Goal: Task Accomplishment & Management: Use online tool/utility

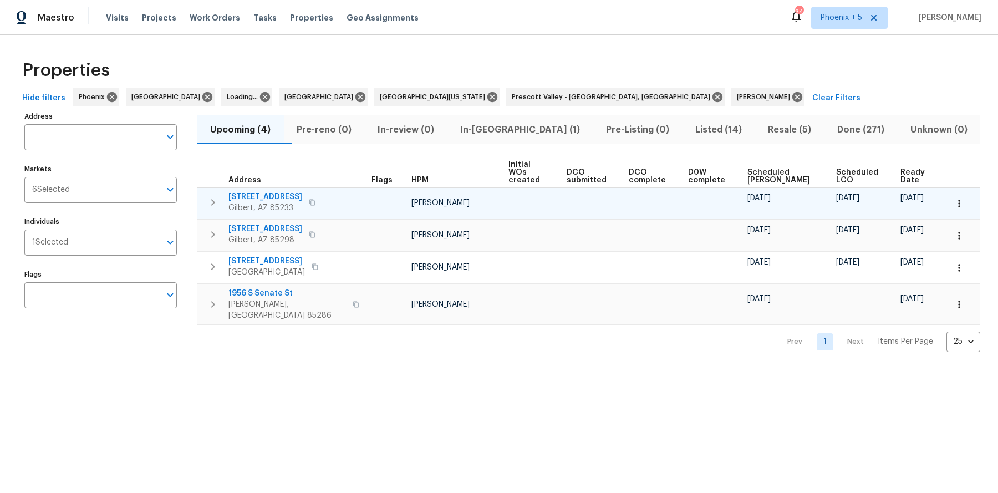
click at [277, 191] on span "[STREET_ADDRESS]" at bounding box center [265, 196] width 74 height 11
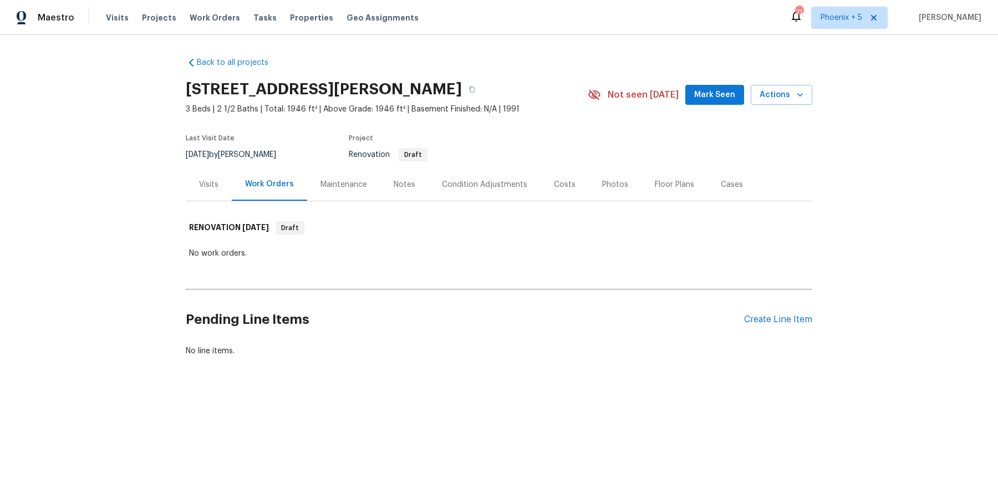
click at [213, 181] on div "Visits" at bounding box center [208, 184] width 19 height 11
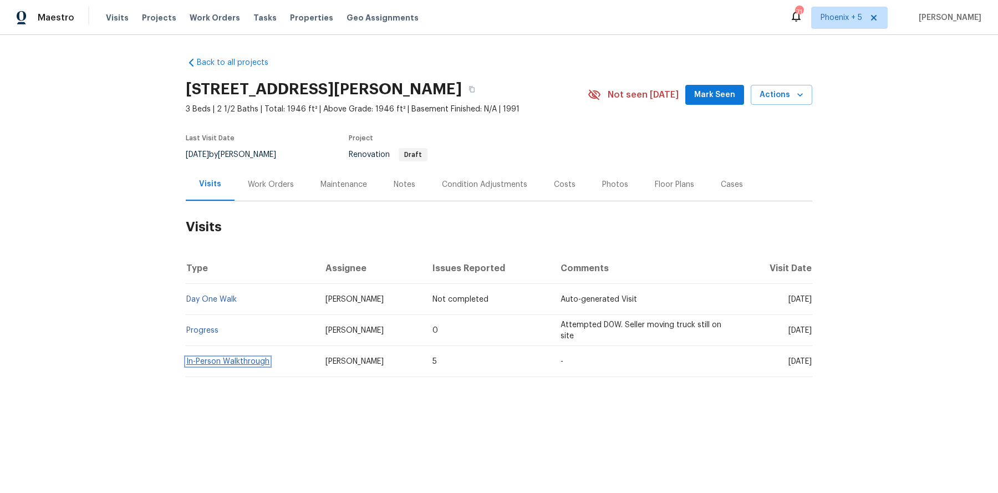
click at [230, 357] on link "In-Person Walkthrough" at bounding box center [227, 361] width 83 height 8
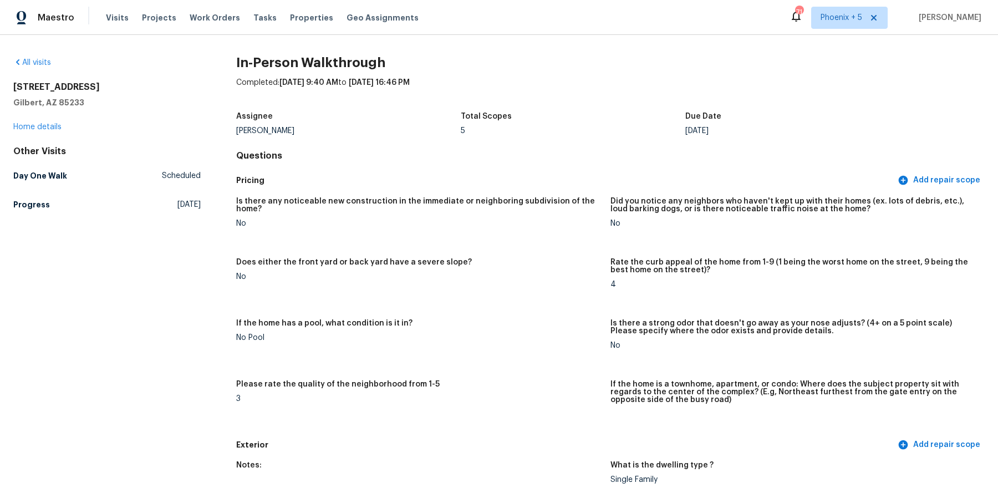
click at [48, 118] on div "413 S Lake Mirage Dr Gilbert, AZ 85233 Home details" at bounding box center [106, 106] width 187 height 51
click at [48, 127] on link "Home details" at bounding box center [37, 127] width 48 height 8
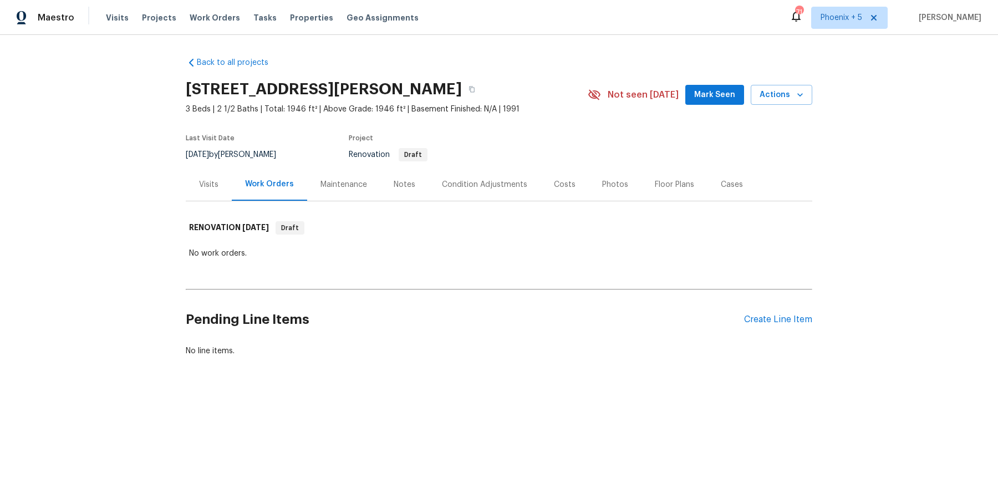
click at [212, 186] on div "Visits" at bounding box center [208, 184] width 19 height 11
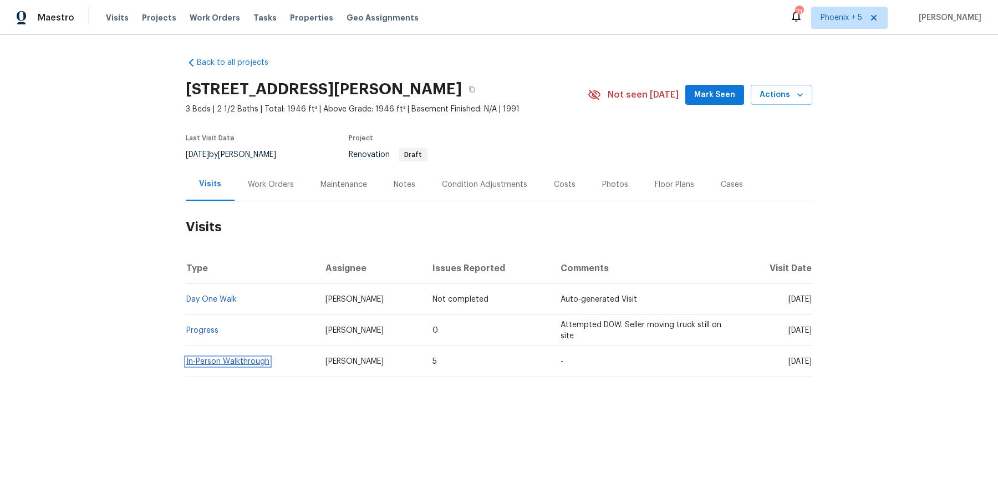
click at [255, 361] on link "In-Person Walkthrough" at bounding box center [227, 361] width 83 height 8
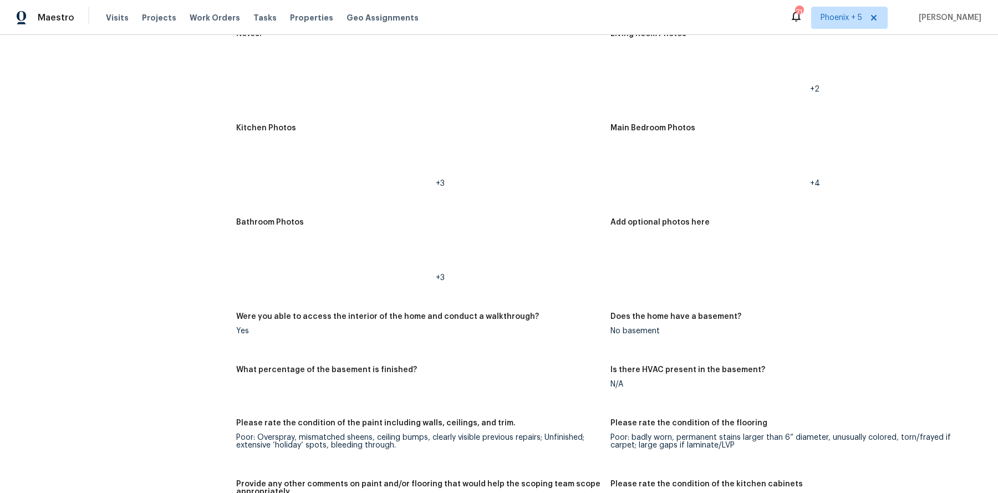
scroll to position [1505, 0]
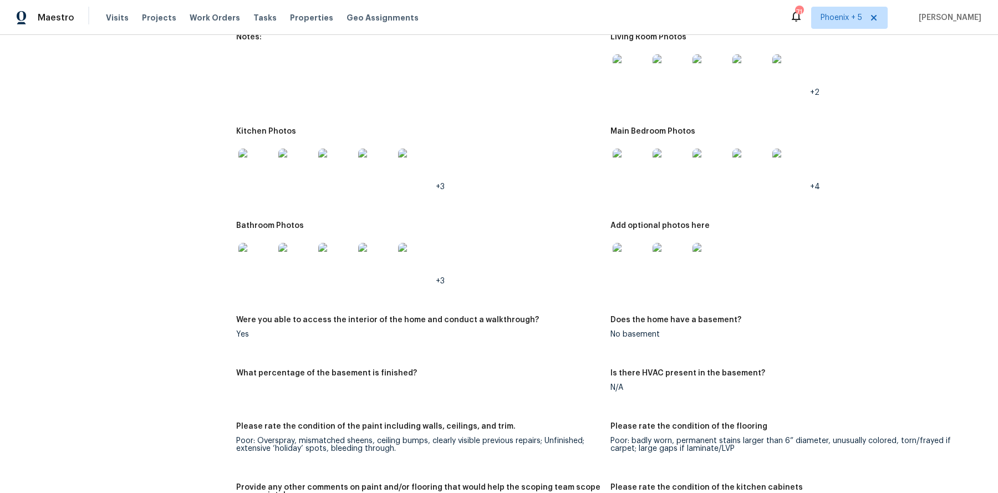
click at [721, 246] on img at bounding box center [709, 260] width 35 height 35
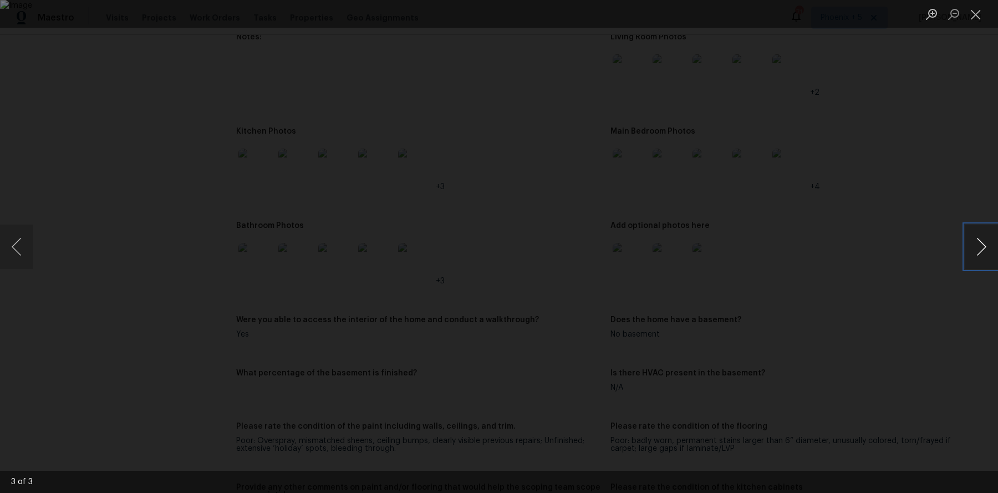
click at [981, 248] on button "Next image" at bounding box center [980, 246] width 33 height 44
click at [980, 248] on button "Next image" at bounding box center [980, 246] width 33 height 44
click at [975, 245] on button "Next image" at bounding box center [980, 246] width 33 height 44
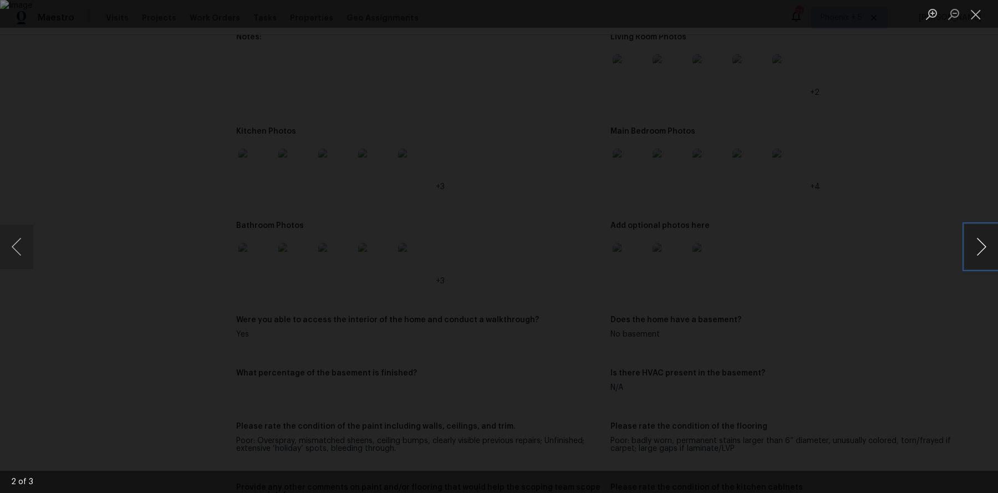
click at [975, 245] on button "Next image" at bounding box center [980, 246] width 33 height 44
click at [974, 246] on button "Next image" at bounding box center [980, 246] width 33 height 44
click at [975, 246] on button "Next image" at bounding box center [980, 246] width 33 height 44
click at [981, 8] on button "Close lightbox" at bounding box center [975, 13] width 22 height 19
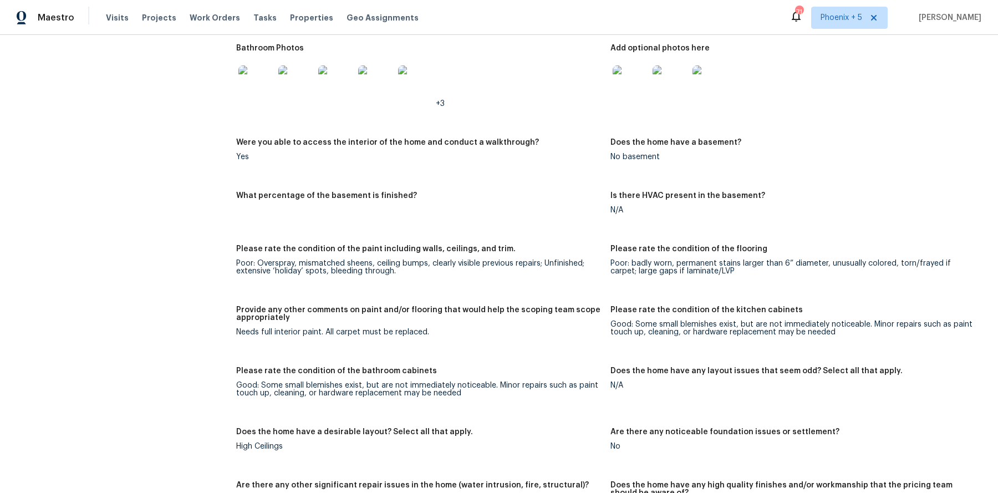
scroll to position [1524, 0]
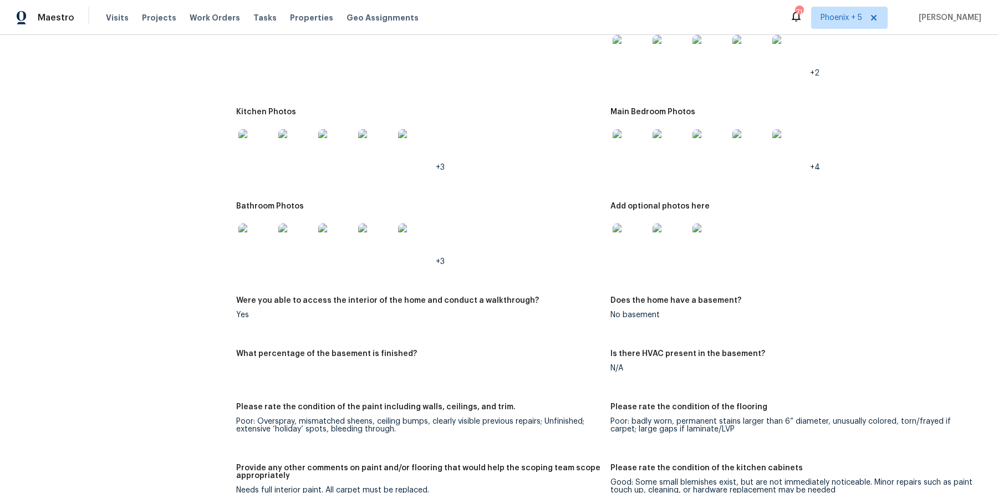
click at [626, 228] on img at bounding box center [629, 240] width 35 height 35
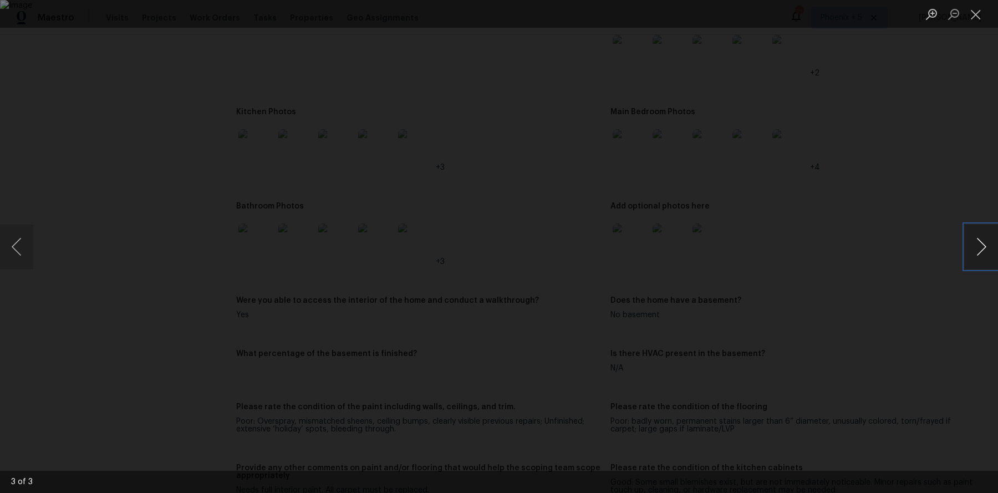
click at [980, 252] on button "Next image" at bounding box center [980, 246] width 33 height 44
click at [974, 27] on li "Lightbox" at bounding box center [975, 14] width 22 height 28
click at [978, 13] on button "Close lightbox" at bounding box center [975, 13] width 22 height 19
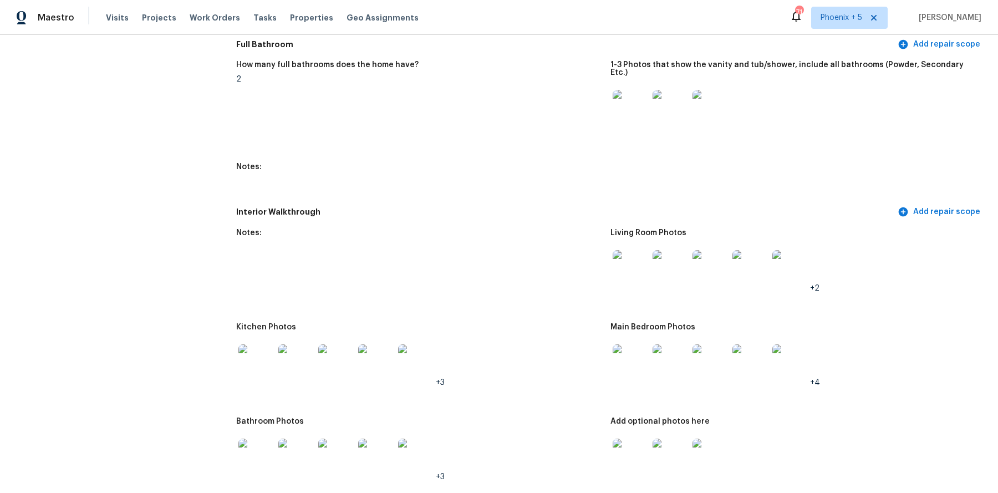
scroll to position [1375, 0]
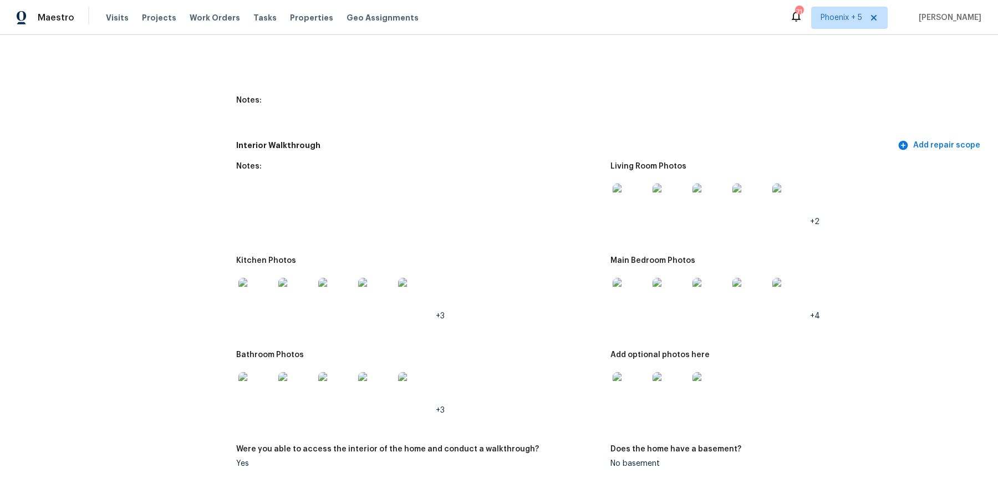
click at [250, 278] on img at bounding box center [255, 295] width 35 height 35
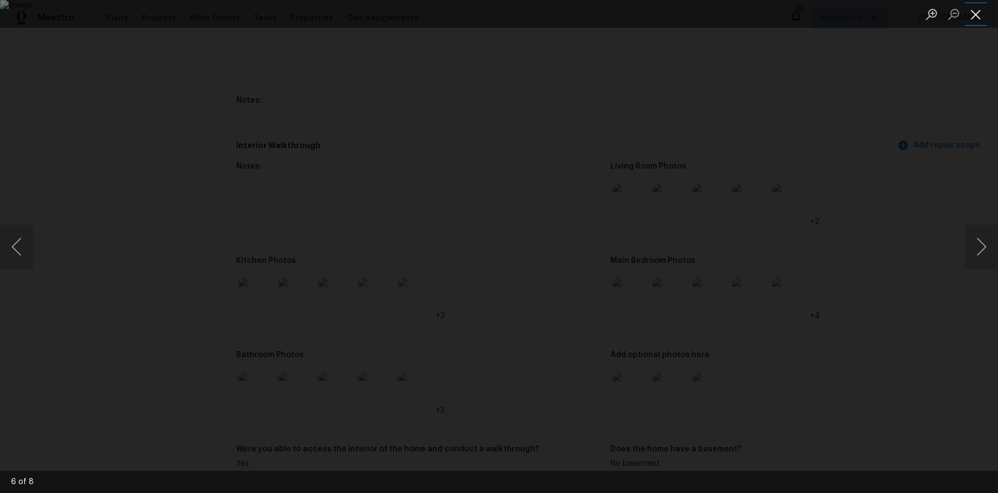
click at [976, 12] on button "Close lightbox" at bounding box center [975, 13] width 22 height 19
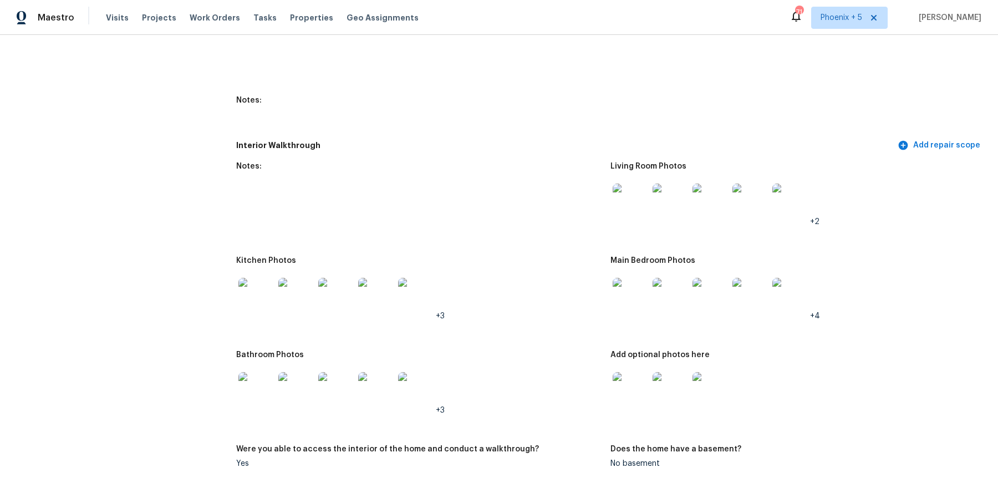
click at [646, 288] on img at bounding box center [629, 295] width 35 height 35
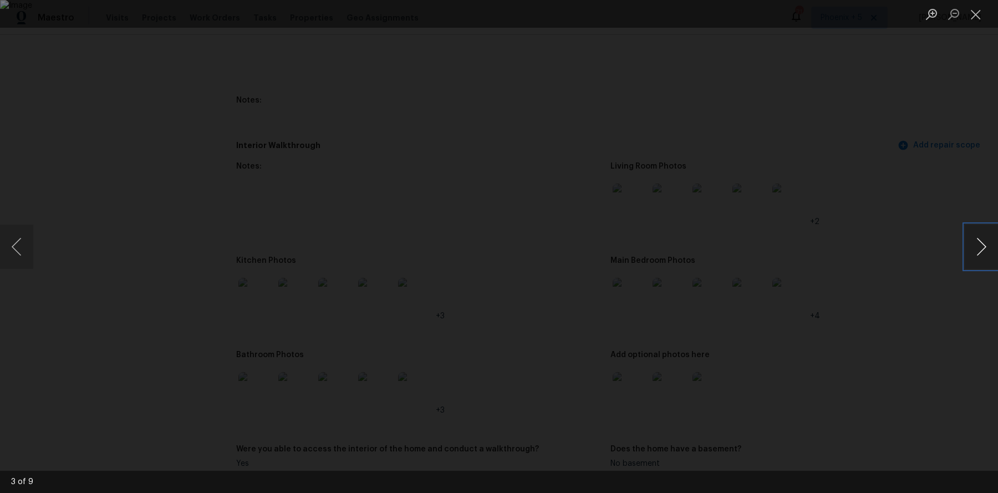
click at [979, 247] on button "Next image" at bounding box center [980, 246] width 33 height 44
click at [991, 260] on button "Next image" at bounding box center [980, 246] width 33 height 44
click at [980, 248] on button "Next image" at bounding box center [980, 246] width 33 height 44
click at [992, 248] on button "Next image" at bounding box center [980, 246] width 33 height 44
click at [989, 251] on button "Next image" at bounding box center [980, 246] width 33 height 44
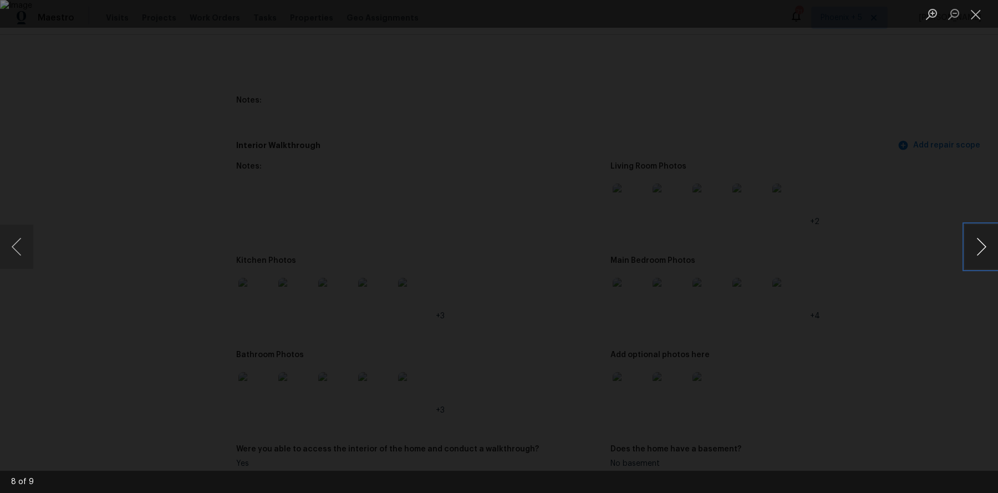
click at [989, 251] on button "Next image" at bounding box center [980, 246] width 33 height 44
click at [977, 243] on button "Next image" at bounding box center [980, 246] width 33 height 44
click at [990, 249] on button "Next image" at bounding box center [980, 246] width 33 height 44
click at [976, 14] on button "Close lightbox" at bounding box center [975, 13] width 22 height 19
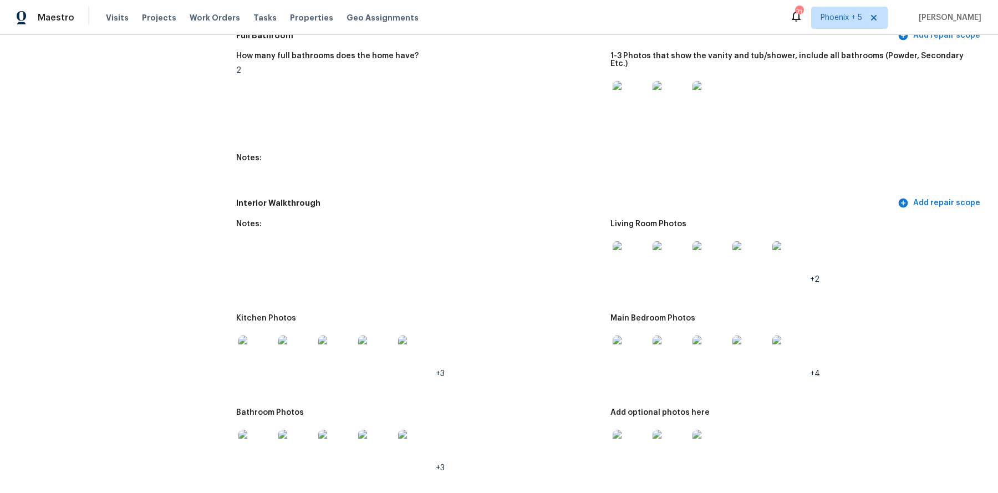
scroll to position [1317, 0]
click at [626, 432] on img at bounding box center [629, 448] width 35 height 35
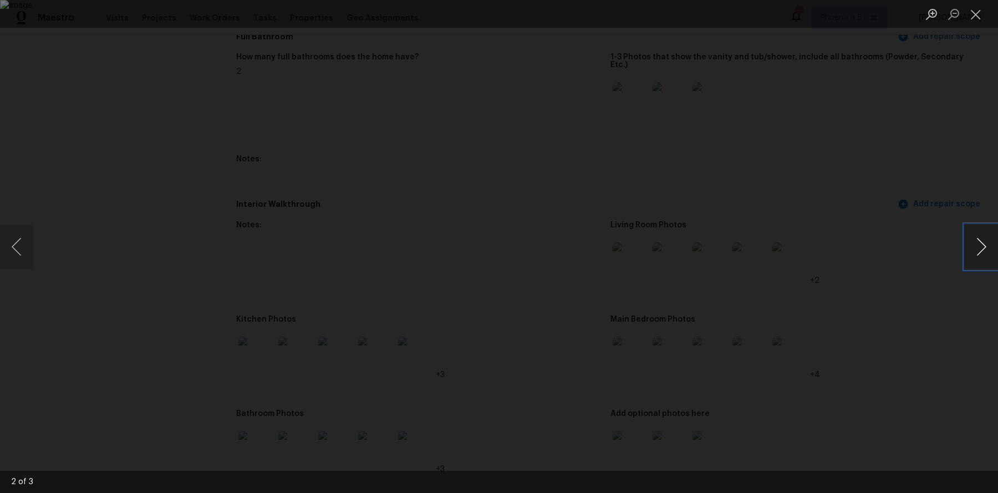
click at [990, 250] on button "Next image" at bounding box center [980, 246] width 33 height 44
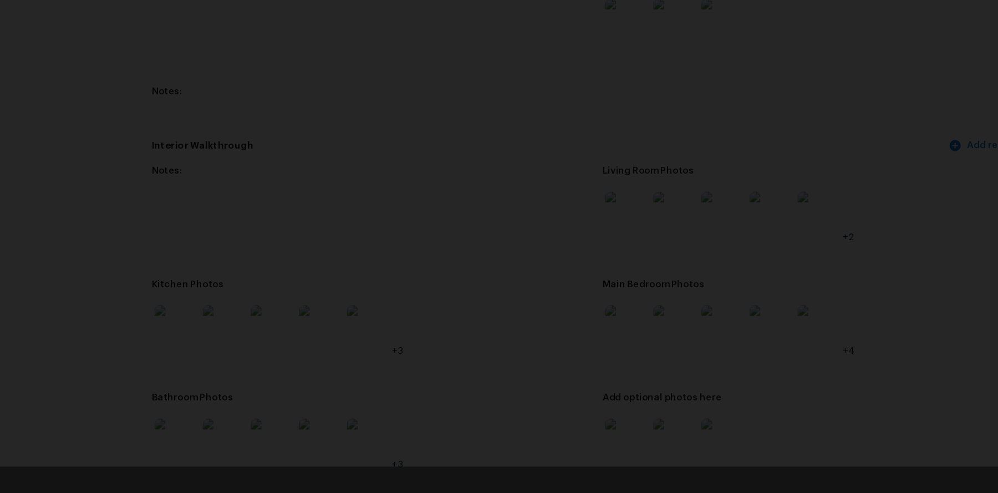
scroll to position [0, 0]
click at [533, 234] on img "Lightbox" at bounding box center [499, 246] width 998 height 493
click at [819, 162] on div "Lightbox" at bounding box center [499, 246] width 998 height 493
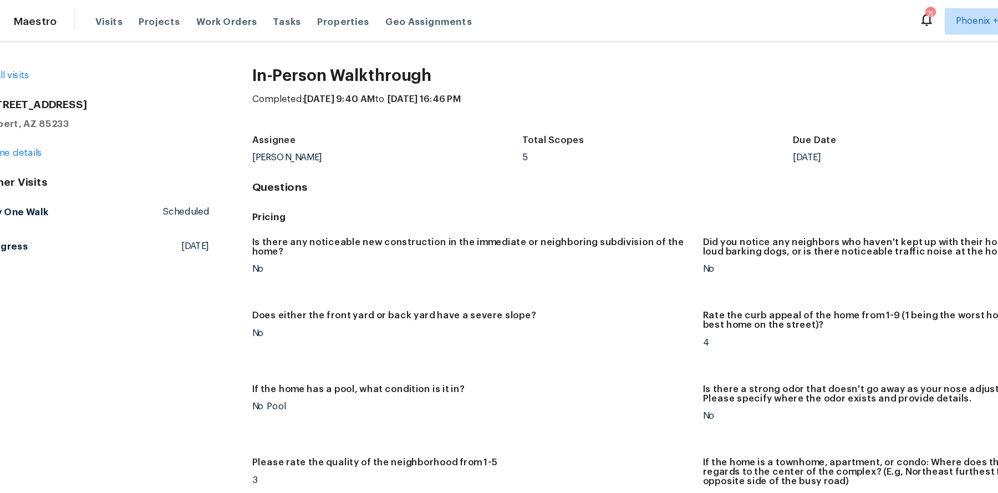
click at [46, 134] on div "All visits 413 S Lake Mirage Dr Gilbert, AZ 85233 Home details Other Visits Day…" at bounding box center [106, 135] width 187 height 157
click at [54, 126] on link "Home details" at bounding box center [37, 127] width 48 height 8
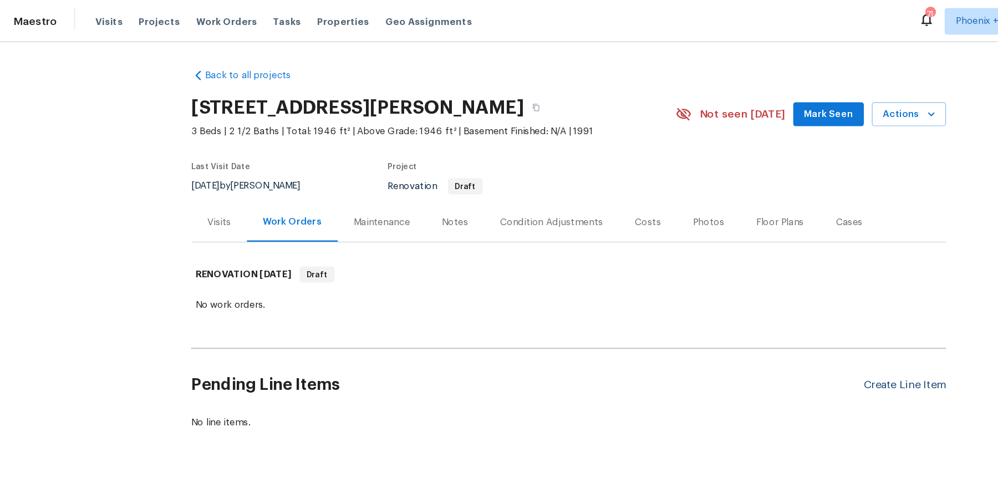
click at [791, 320] on div "Create Line Item" at bounding box center [778, 319] width 68 height 11
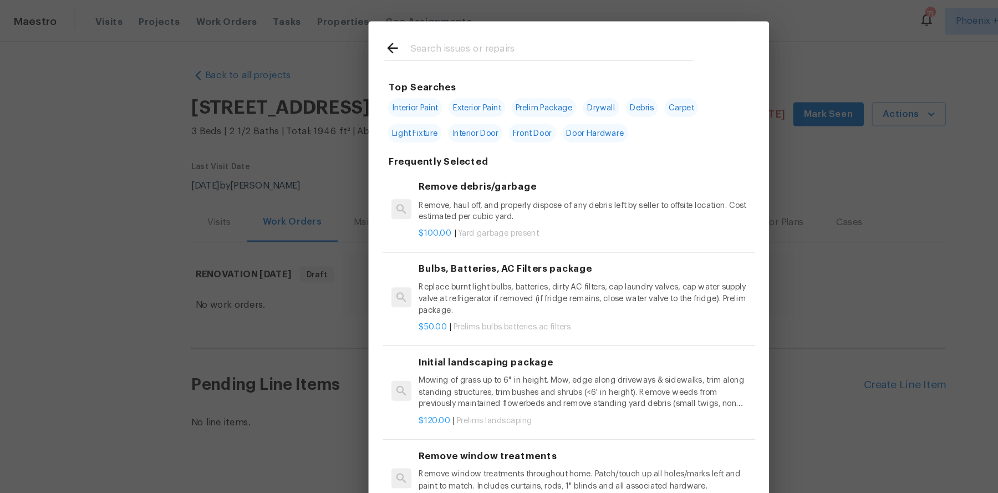
click at [377, 40] on input "text" at bounding box center [484, 41] width 235 height 17
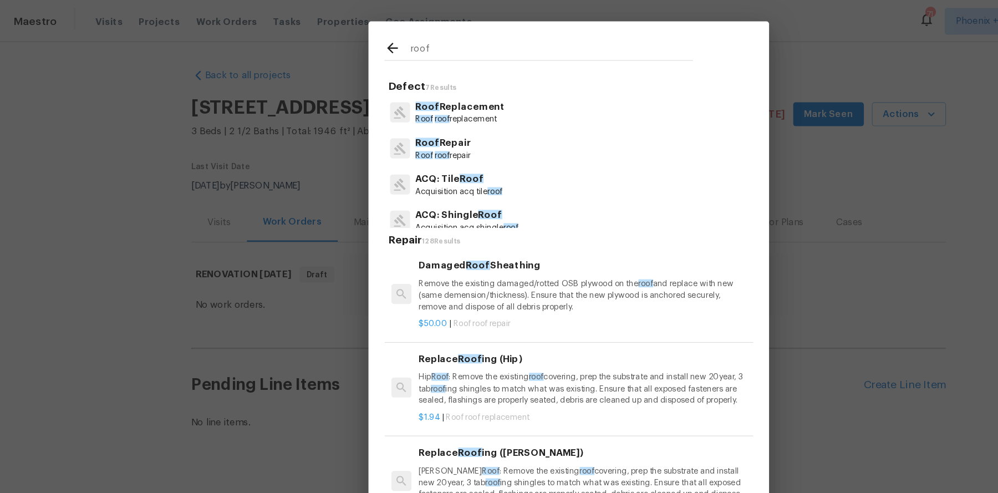
type input "roof"
click at [400, 122] on p "Roof Repair" at bounding box center [394, 118] width 46 height 12
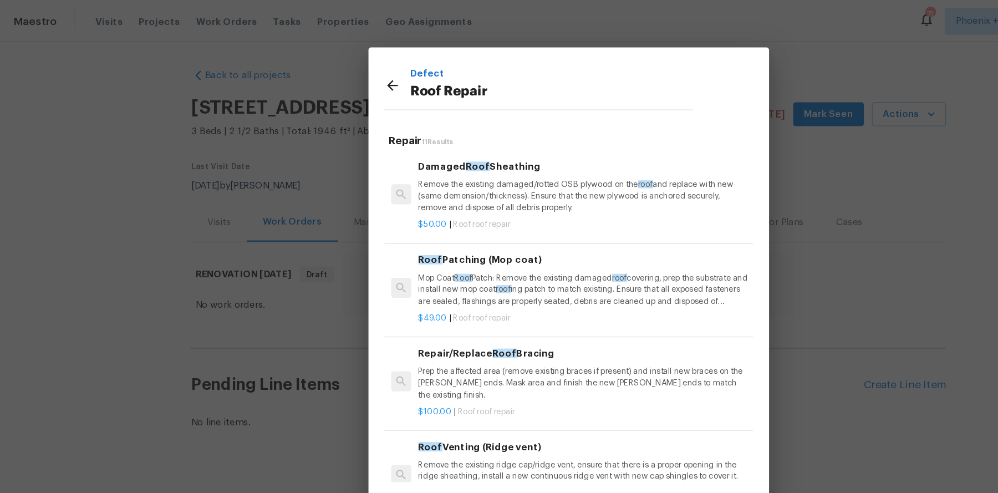
click at [441, 161] on p "Remove the existing damaged/rotted OSB plywood on the roof and replace with new…" at bounding box center [511, 163] width 275 height 28
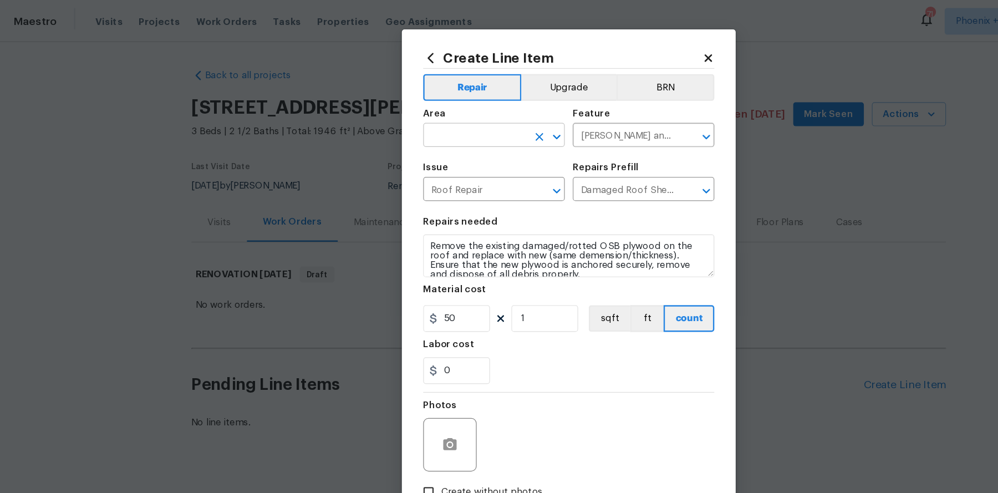
click at [412, 119] on input "text" at bounding box center [421, 113] width 86 height 17
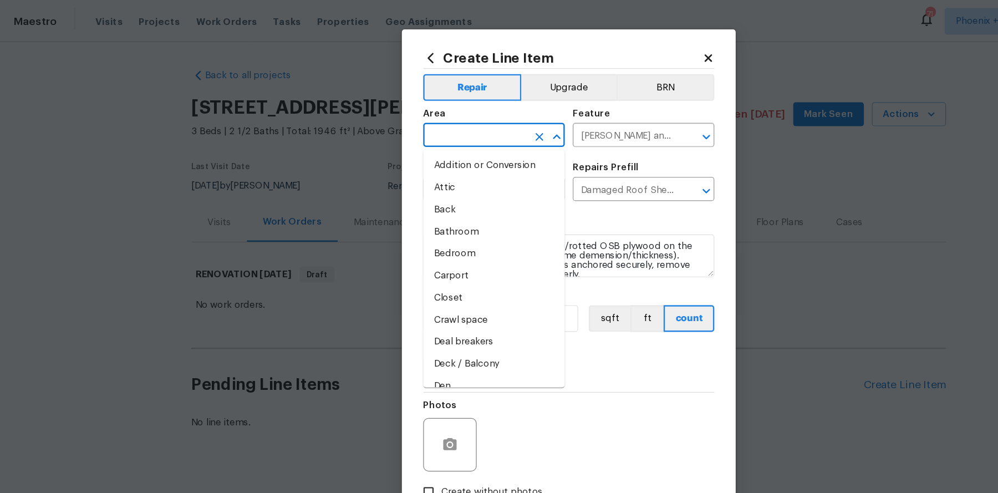
click at [617, 49] on icon at bounding box center [615, 48] width 10 height 10
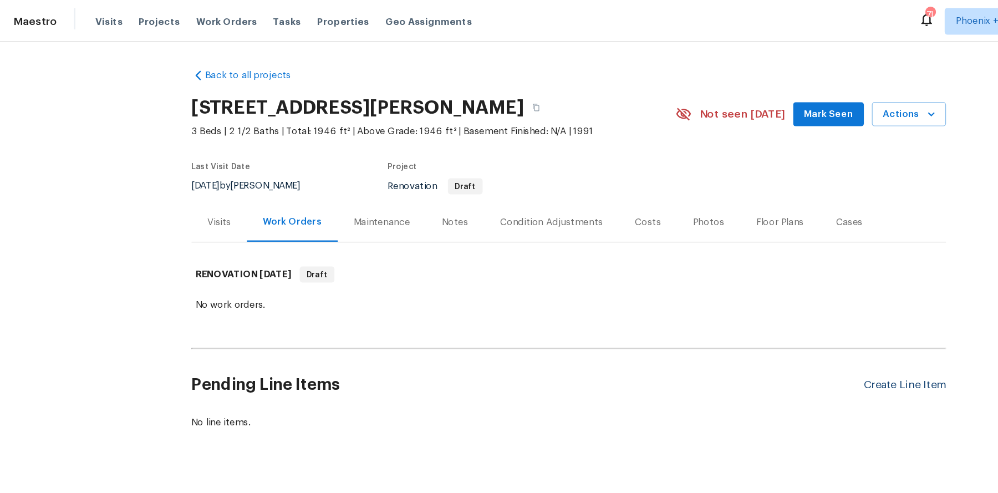
click at [763, 317] on div "Create Line Item" at bounding box center [778, 319] width 68 height 11
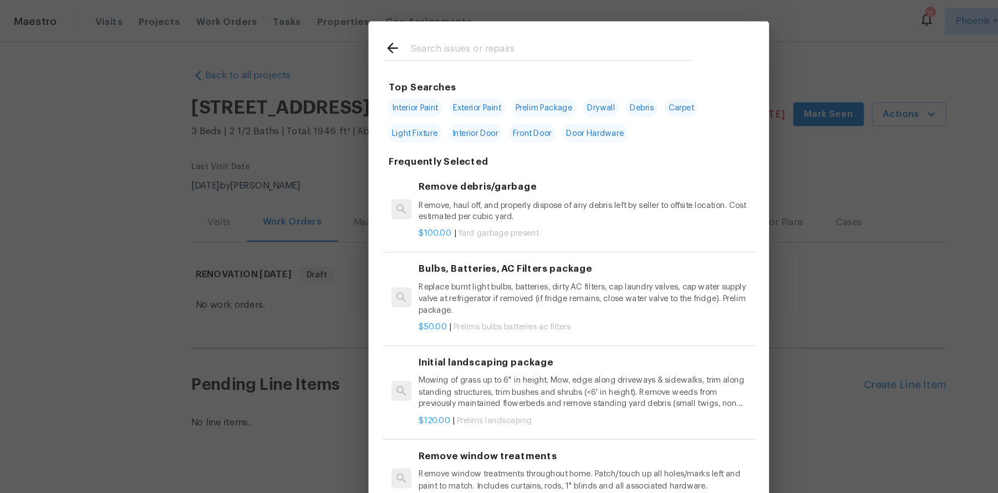
click at [428, 45] on input "text" at bounding box center [484, 41] width 235 height 17
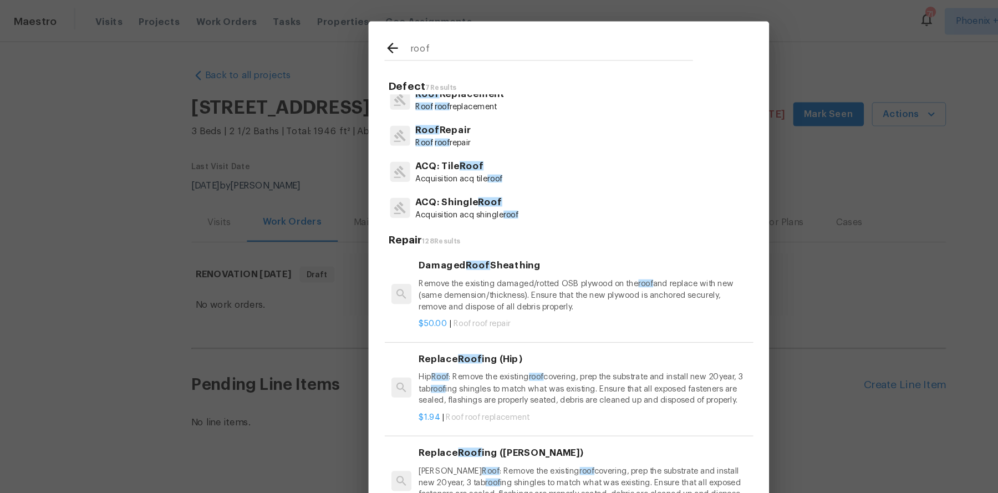
scroll to position [9, 0]
type input "roof"
click at [406, 86] on p "Roof roof replacement" at bounding box center [408, 89] width 74 height 9
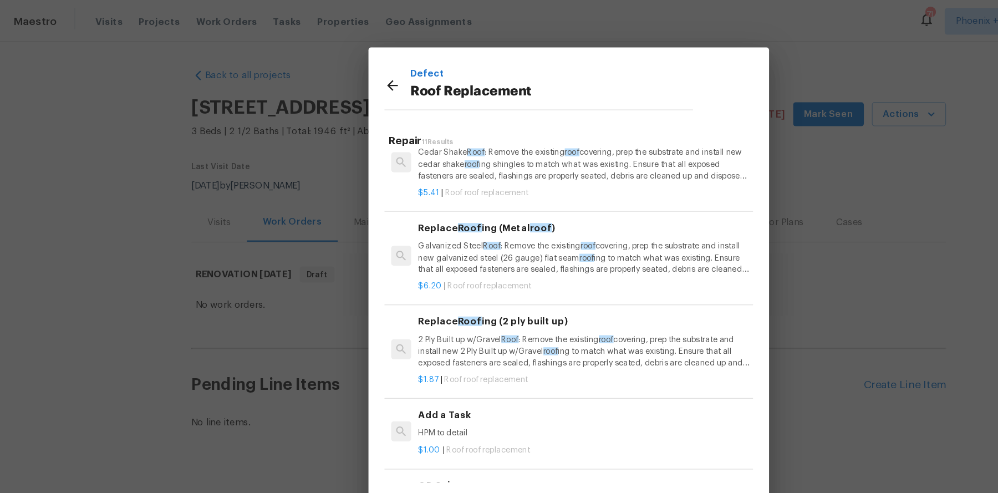
scroll to position [494, 0]
click at [463, 280] on p "2 Ply Built up w/Gravel Roof : Remove the existing roof covering, prep the subs…" at bounding box center [511, 289] width 275 height 28
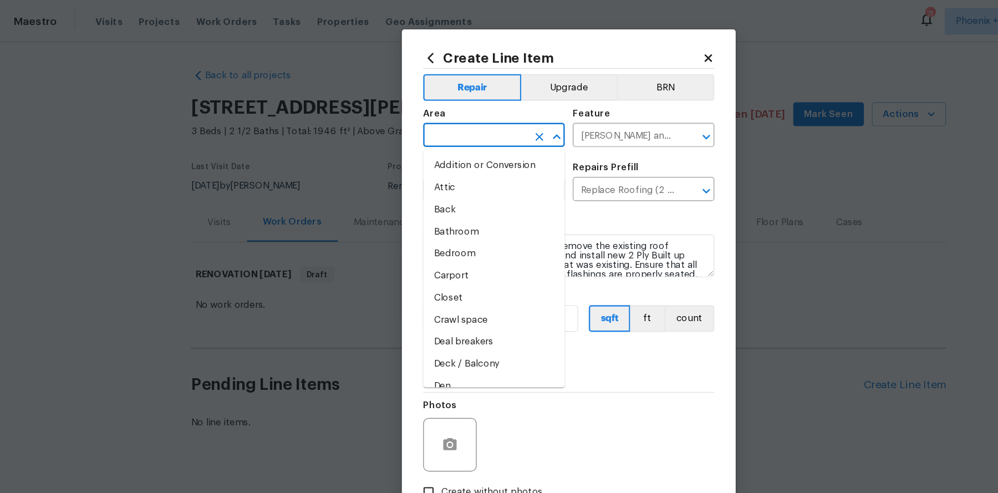
click at [413, 110] on input "text" at bounding box center [421, 113] width 86 height 17
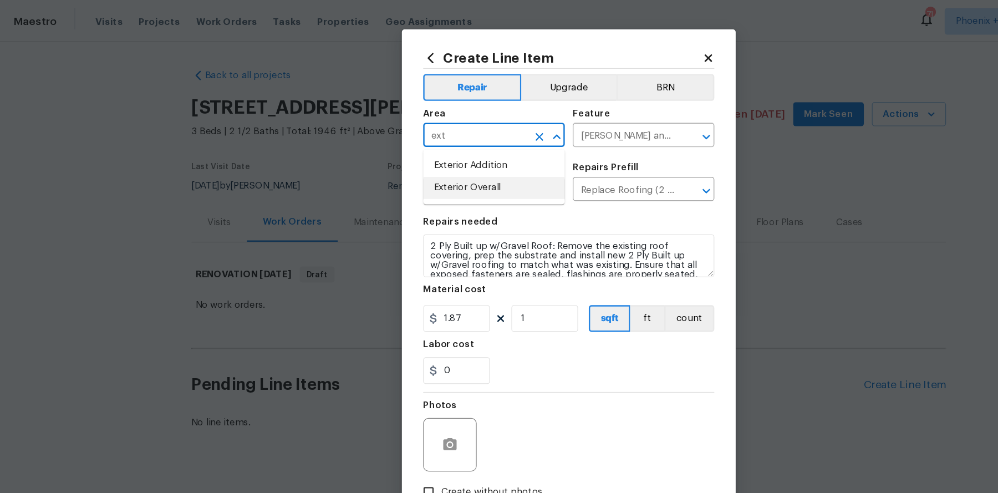
click at [412, 161] on li "Exterior Overall" at bounding box center [436, 156] width 117 height 18
type input "Exterior Overall"
click at [548, 161] on input "Replace Roofing (2 ply built up) $1.87" at bounding box center [545, 158] width 86 height 17
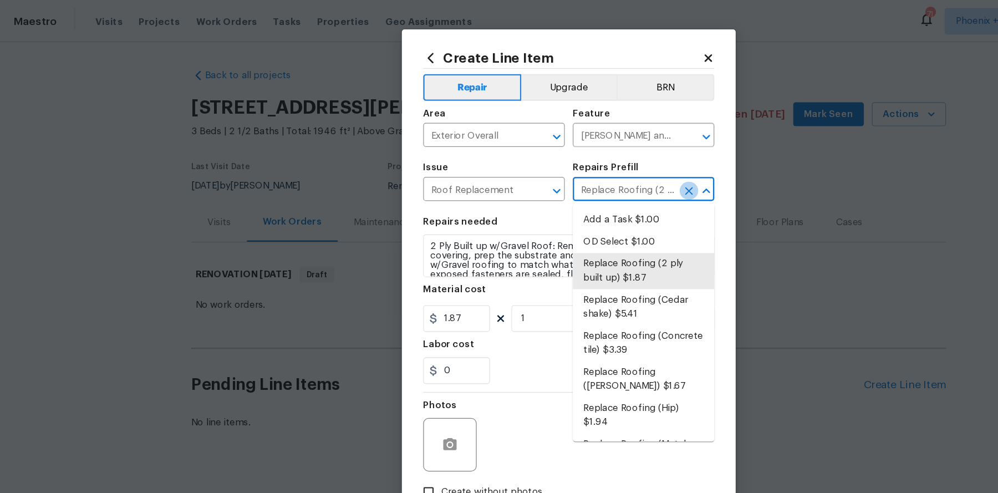
click at [597, 160] on icon "Clear" at bounding box center [598, 158] width 11 height 11
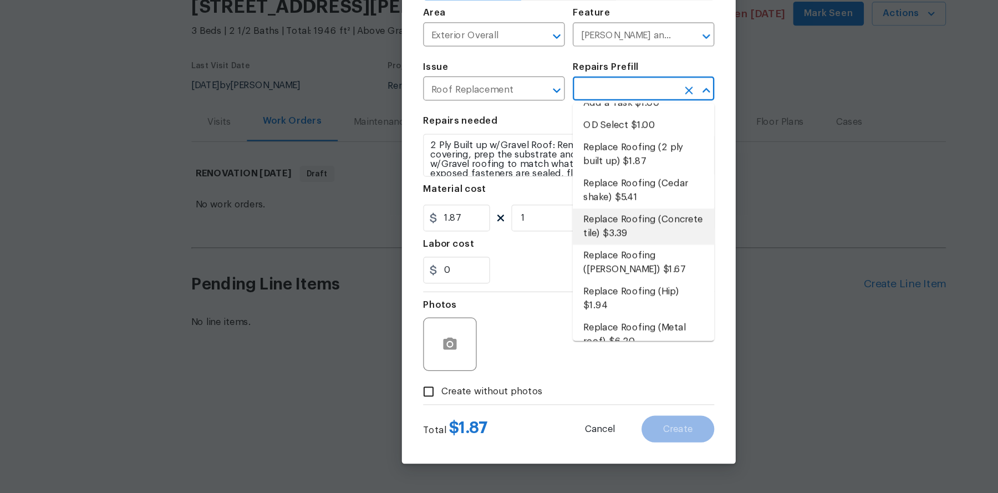
scroll to position [0, 0]
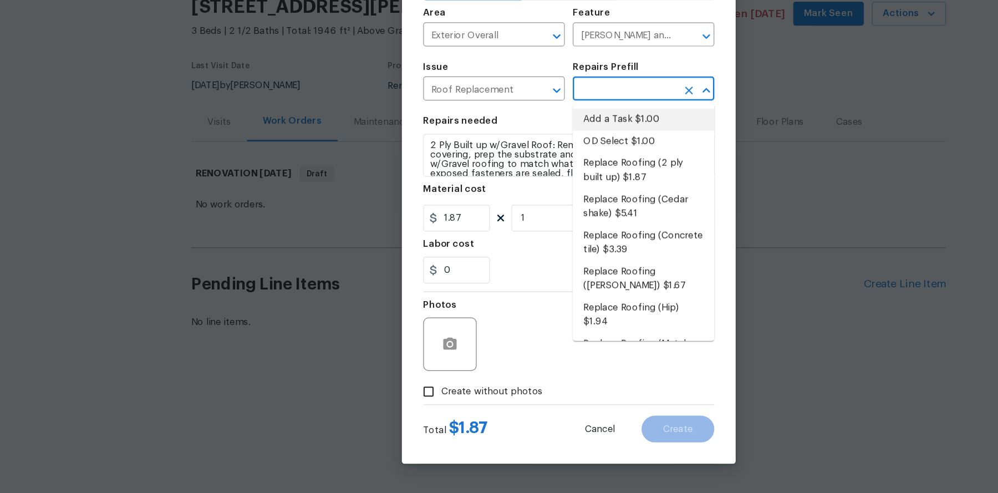
click at [543, 183] on li "Add a Task $1.00" at bounding box center [560, 182] width 117 height 18
type input "Add a Task $1.00"
type textarea "HPM to detail"
type input "1"
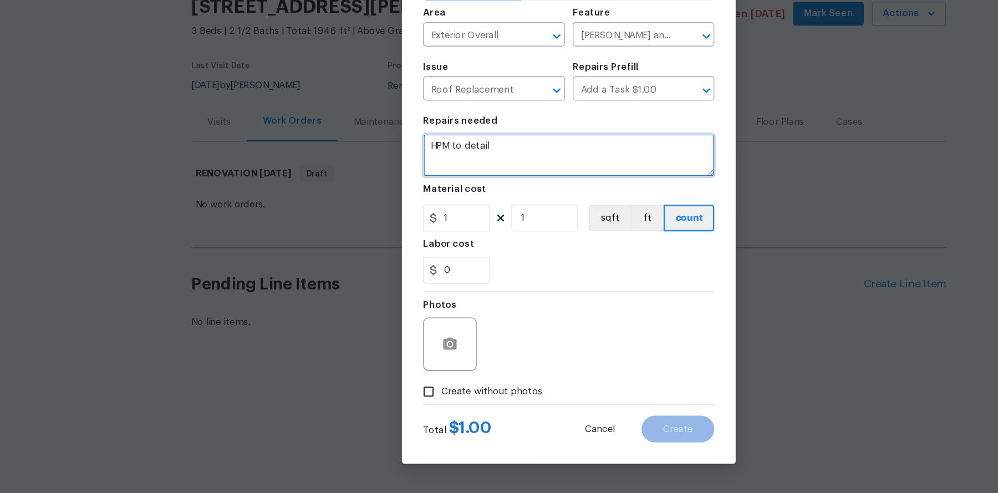
click at [437, 213] on textarea "HPM to detail" at bounding box center [499, 212] width 242 height 35
type textarea "master walk deck roofing is in poor condition. please provide quote for repair"
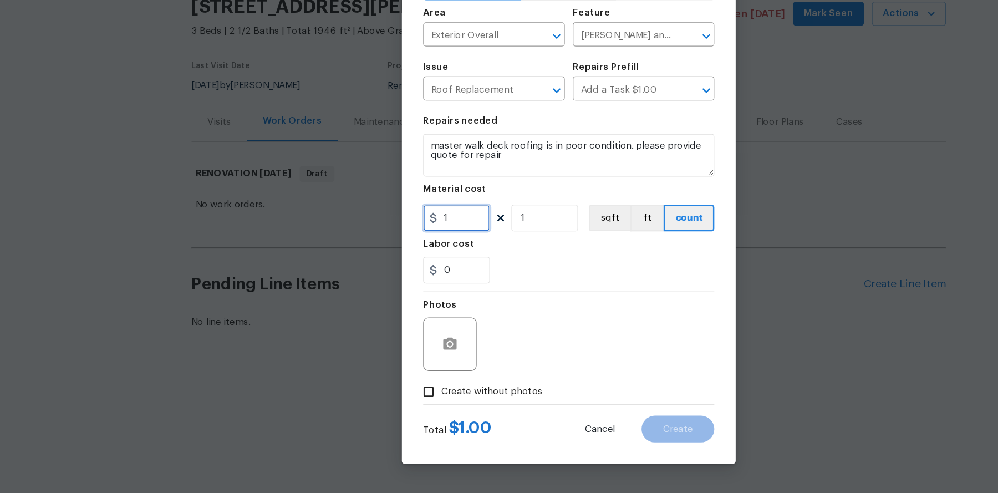
click at [412, 265] on input "1" at bounding box center [405, 264] width 55 height 22
type input "75"
click at [459, 311] on div "0" at bounding box center [499, 307] width 242 height 22
click at [383, 410] on input "Create without photos" at bounding box center [382, 408] width 21 height 21
checkbox input "true"
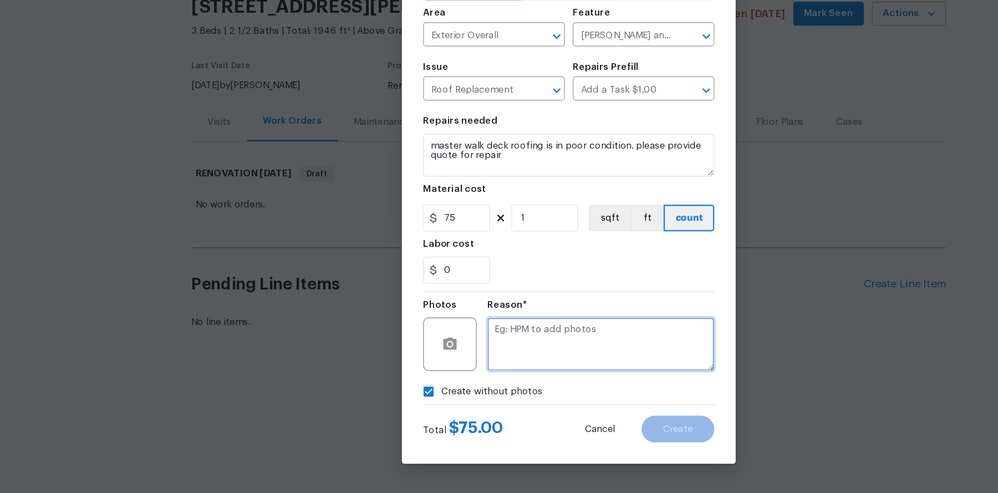
click at [523, 377] on textarea at bounding box center [525, 369] width 188 height 44
type textarea "."
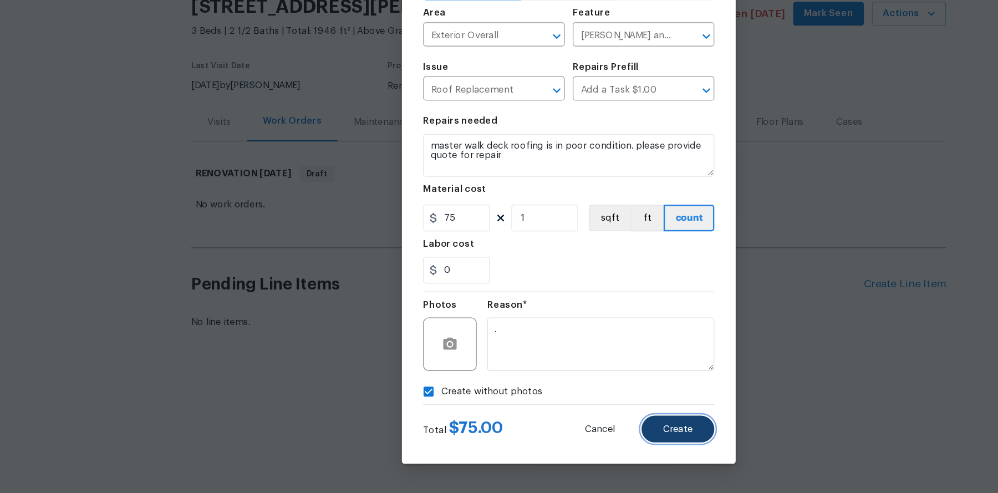
click at [597, 438] on span "Create" at bounding box center [589, 440] width 25 height 8
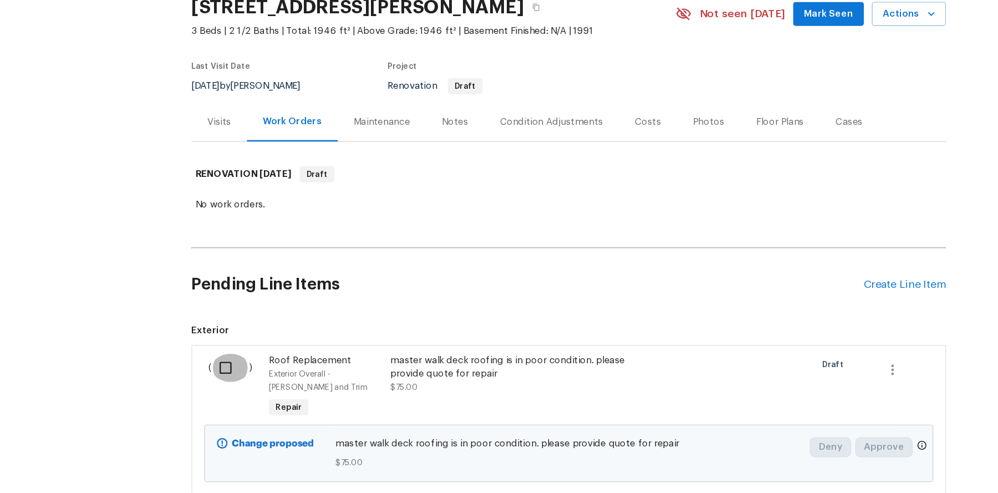
click at [216, 390] on input "checkbox" at bounding box center [218, 388] width 32 height 23
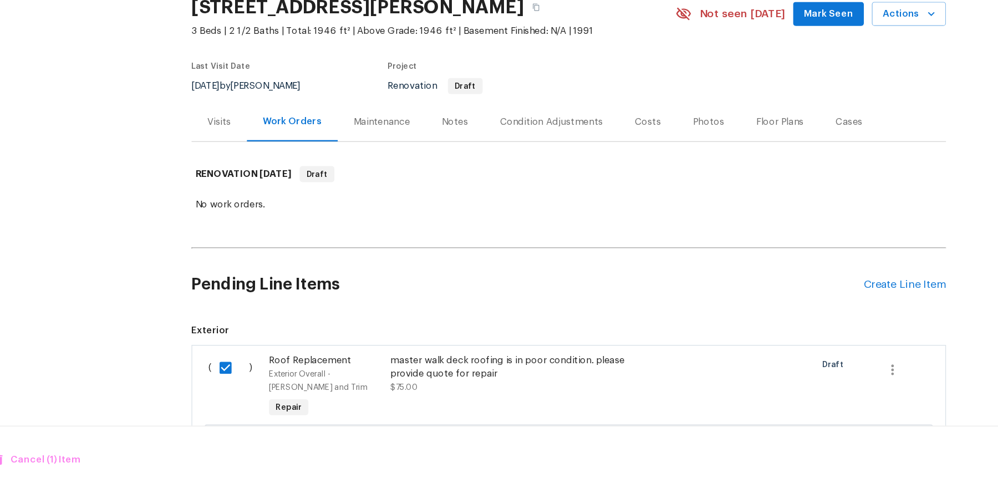
scroll to position [75, 0]
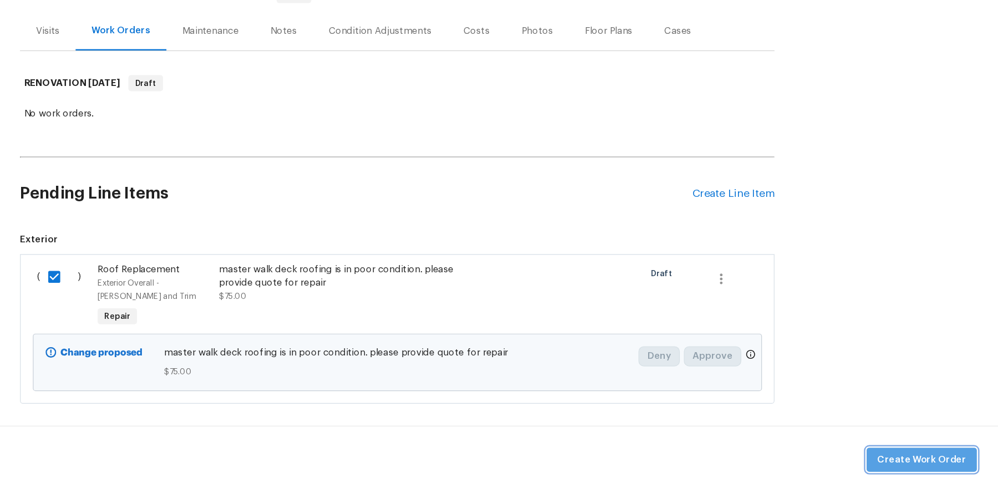
click at [949, 472] on button "Create Work Order" at bounding box center [933, 465] width 91 height 21
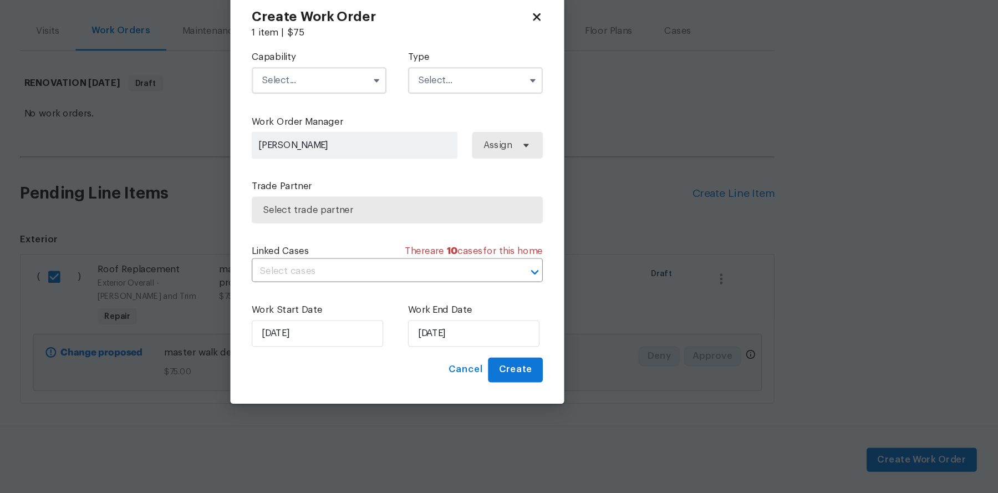
click at [408, 151] on input "text" at bounding box center [434, 150] width 112 height 22
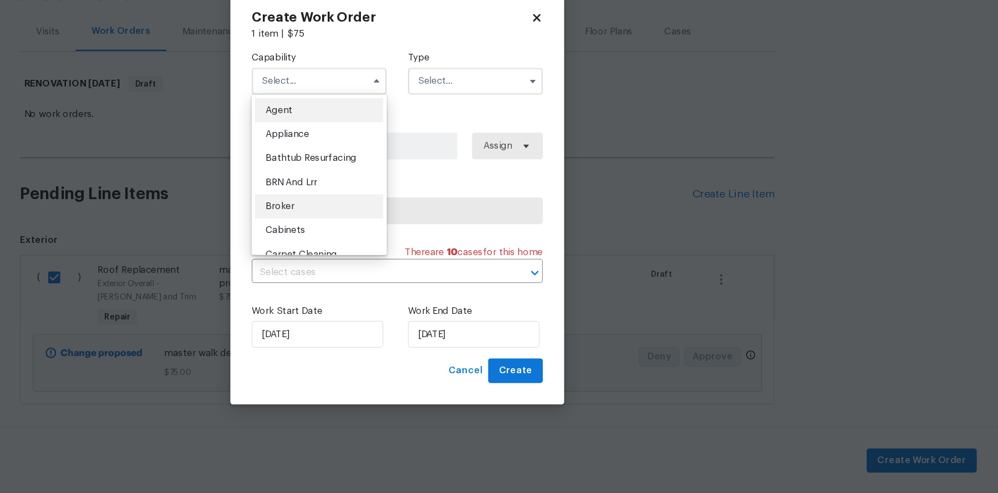
scroll to position [0, 0]
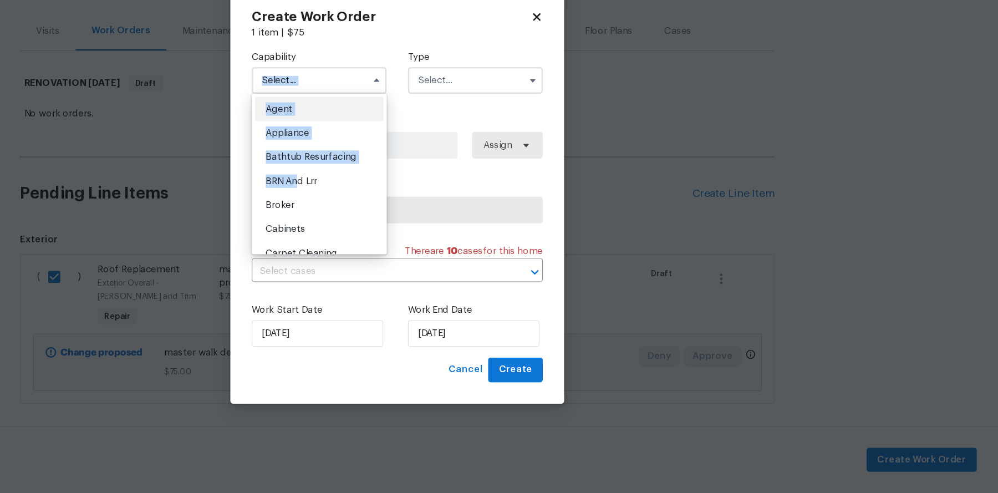
drag, startPoint x: 418, startPoint y: 231, endPoint x: 405, endPoint y: 141, distance: 91.3
click at [405, 146] on span "Agent Appliance Bathtub Resurfacing BRN And Lrr Broker Cabinets Carpet Cleaning…" at bounding box center [434, 150] width 112 height 8
click at [449, 150] on input "text" at bounding box center [434, 150] width 112 height 22
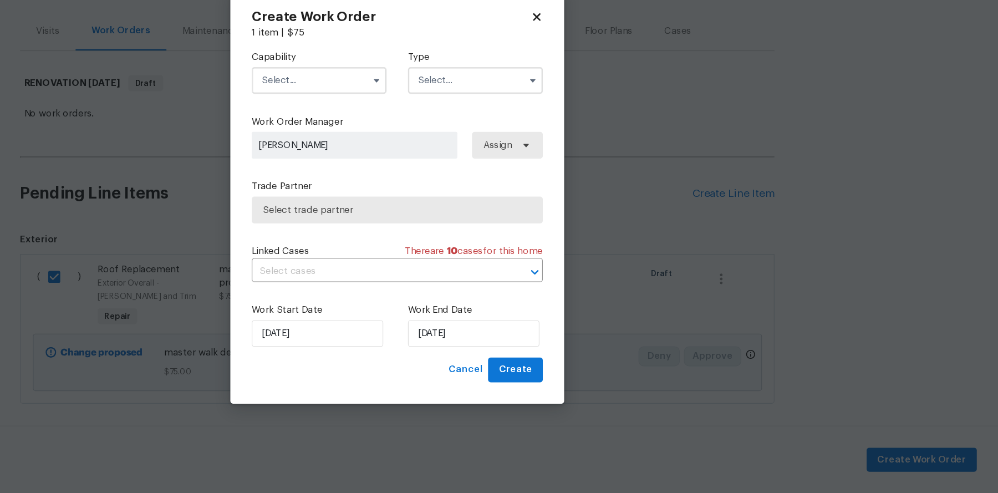
click at [426, 153] on input "text" at bounding box center [434, 150] width 112 height 22
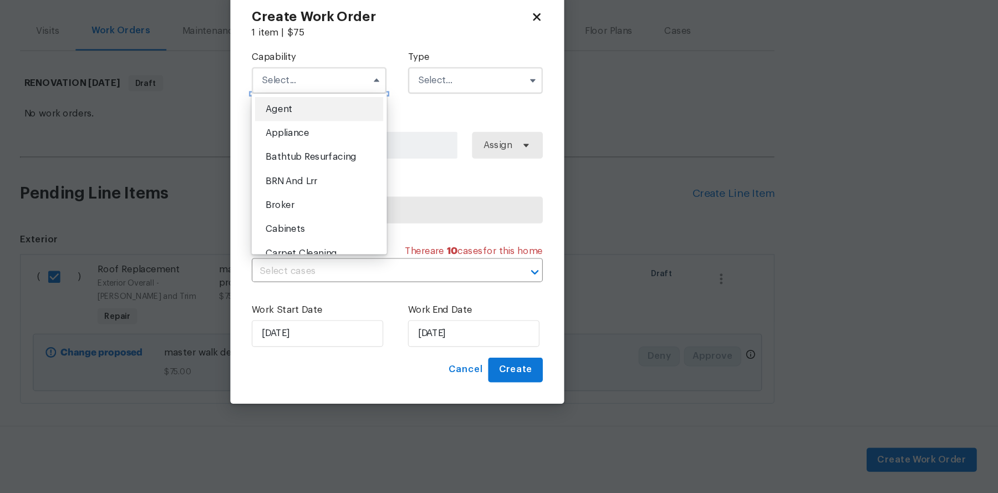
click at [436, 155] on input "text" at bounding box center [434, 150] width 112 height 22
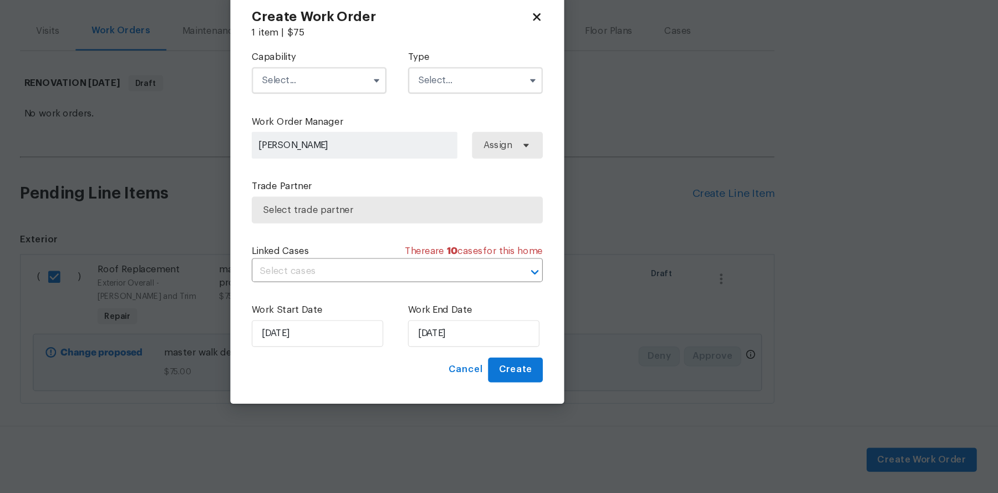
click at [415, 147] on input "text" at bounding box center [434, 150] width 112 height 22
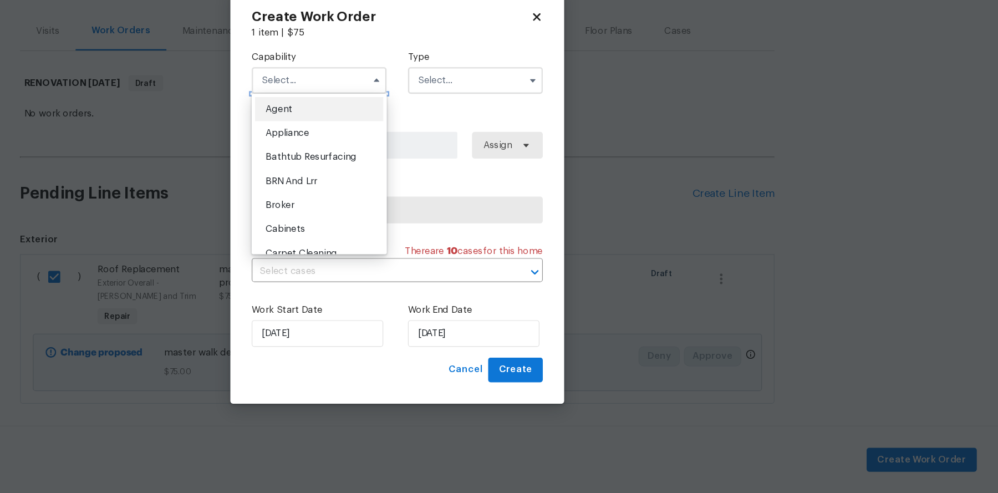
click at [420, 156] on input "text" at bounding box center [434, 150] width 112 height 22
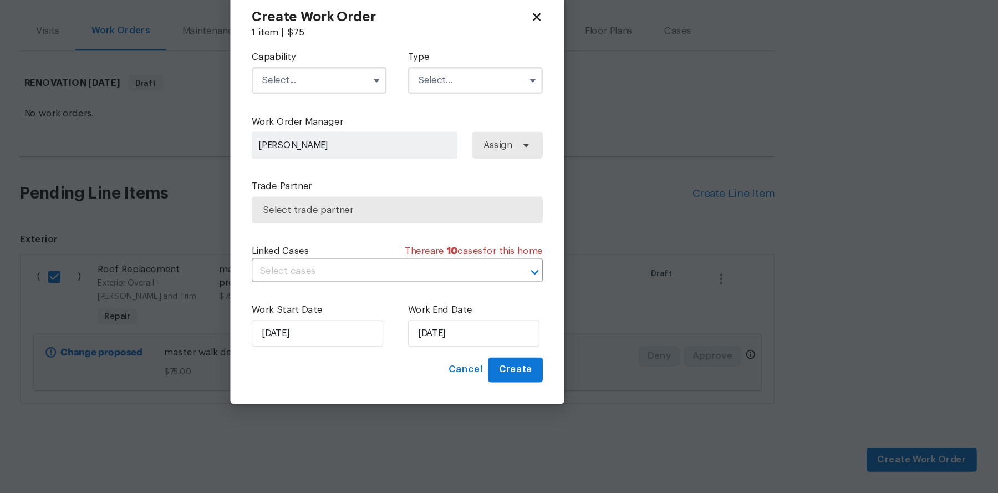
click at [420, 156] on input "text" at bounding box center [434, 150] width 112 height 22
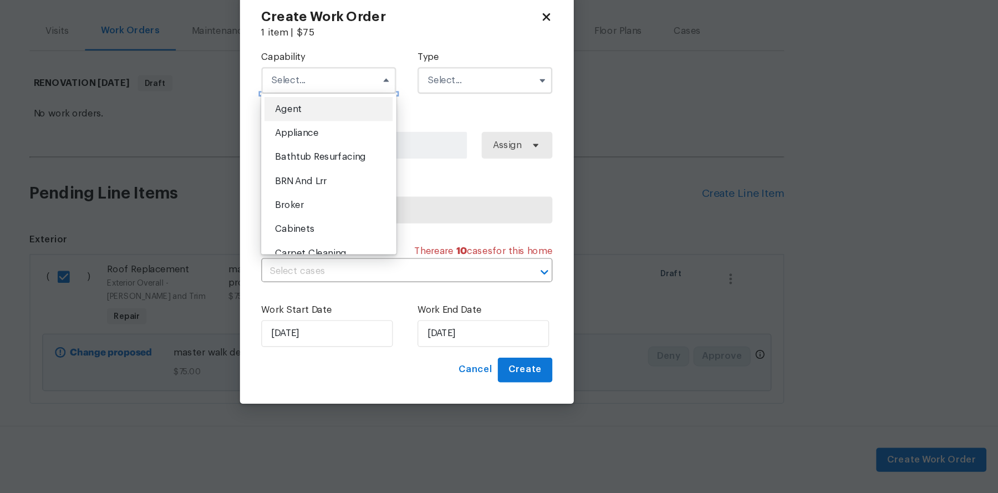
click at [439, 150] on input "text" at bounding box center [434, 150] width 112 height 22
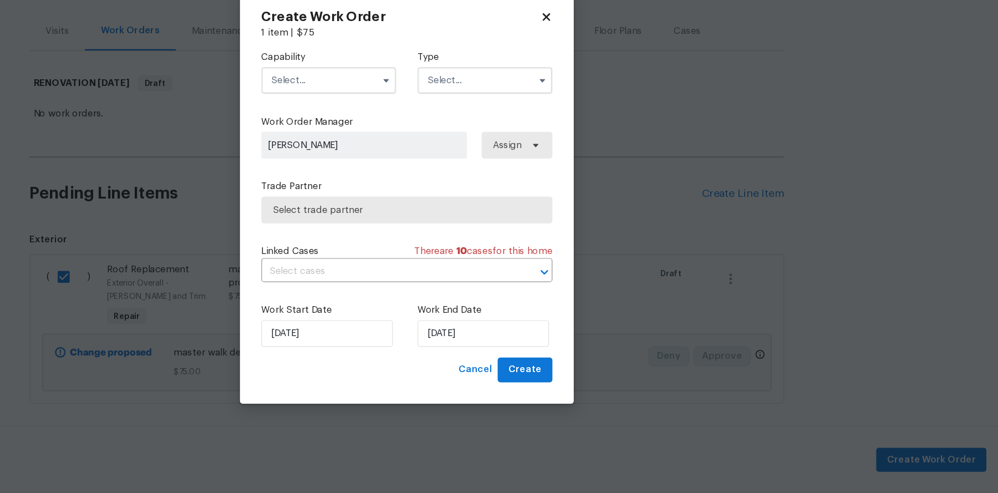
click at [616, 93] on icon at bounding box center [615, 98] width 10 height 10
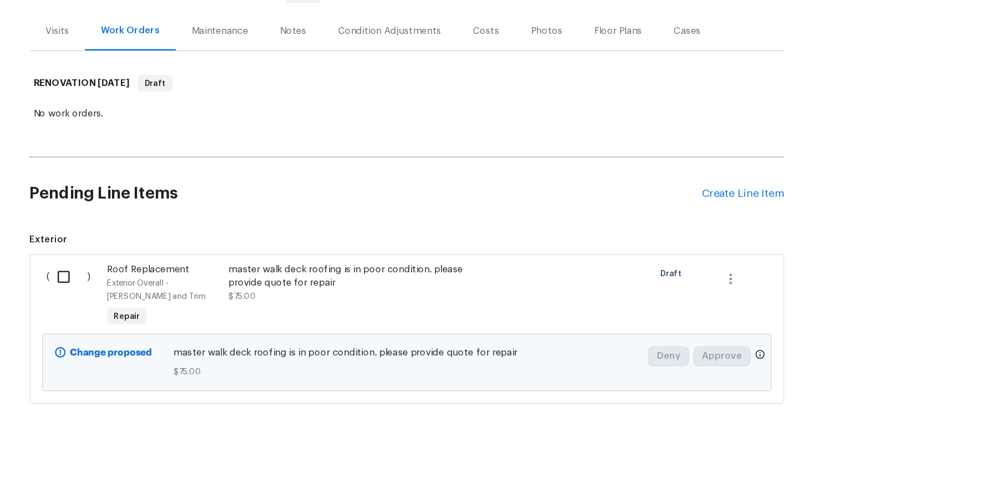
click at [209, 314] on input "checkbox" at bounding box center [218, 312] width 32 height 23
checkbox input "true"
click at [957, 467] on span "Create Work Order" at bounding box center [934, 465] width 74 height 14
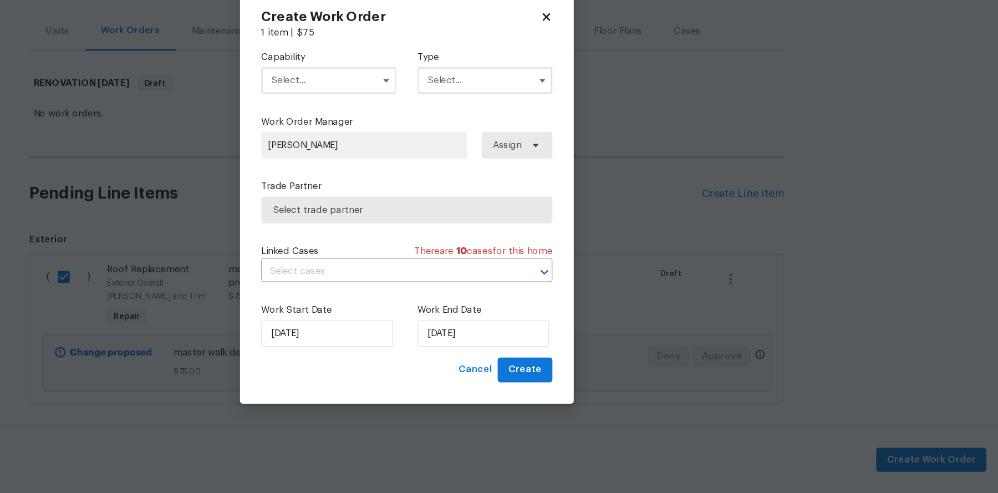
click at [440, 151] on input "text" at bounding box center [434, 150] width 112 height 22
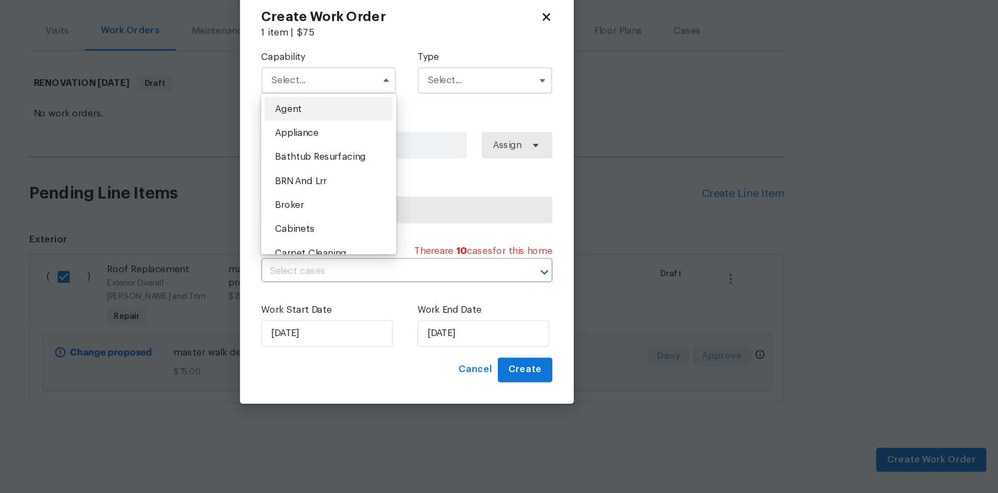
click at [540, 155] on input "text" at bounding box center [564, 150] width 112 height 22
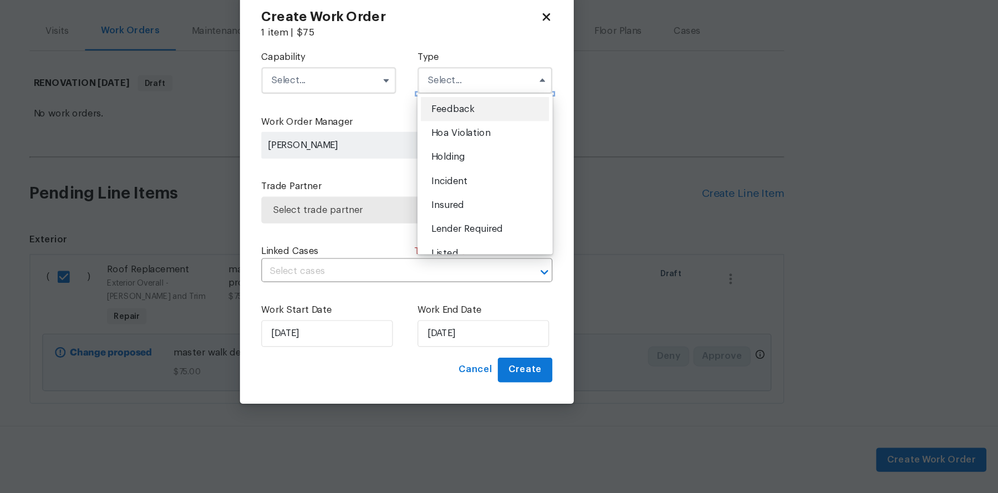
click at [540, 155] on input "text" at bounding box center [564, 150] width 112 height 22
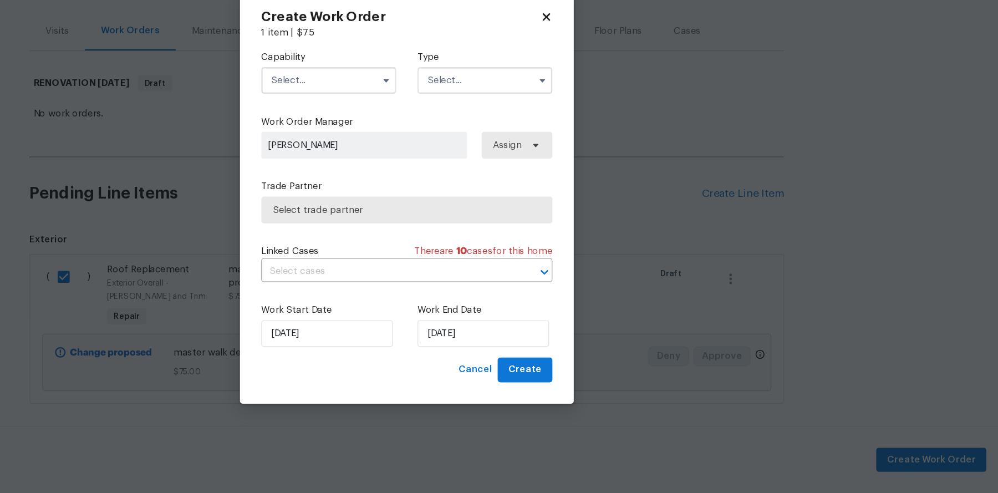
click at [540, 155] on input "text" at bounding box center [564, 150] width 112 height 22
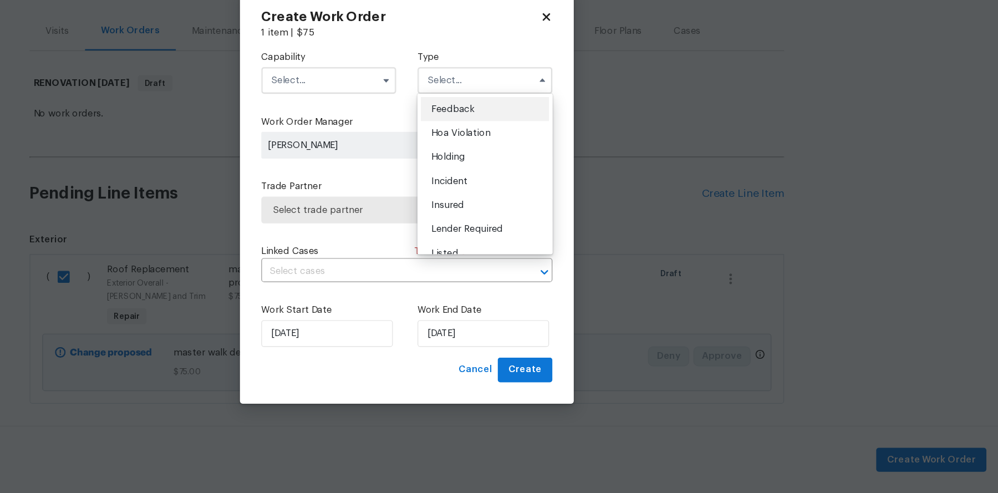
click at [414, 151] on input "text" at bounding box center [434, 150] width 112 height 22
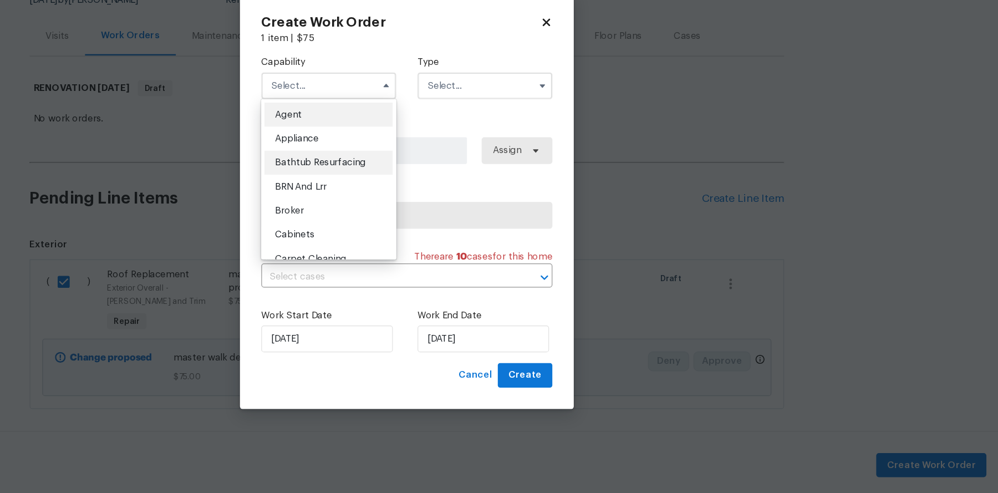
click at [407, 219] on div "Bathtub Resurfacing" at bounding box center [434, 214] width 106 height 20
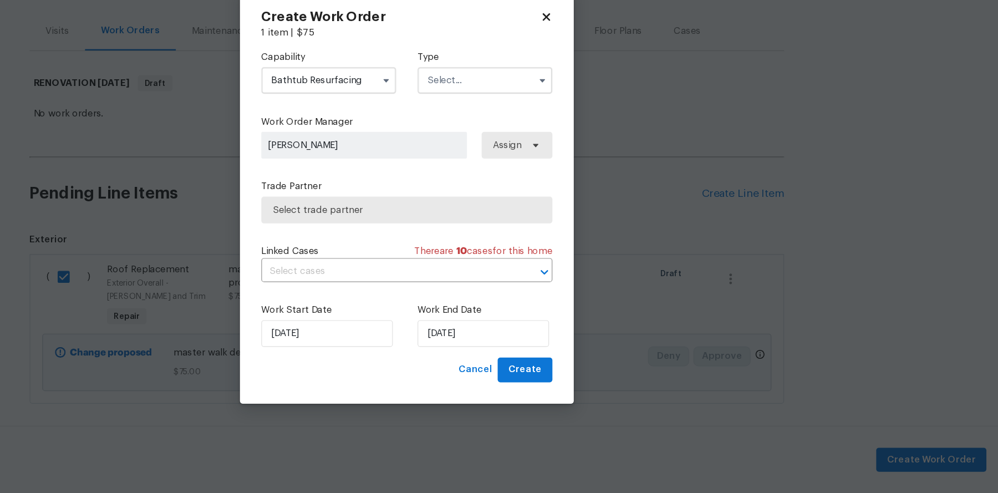
click at [439, 158] on input "Bathtub Resurfacing" at bounding box center [434, 150] width 112 height 22
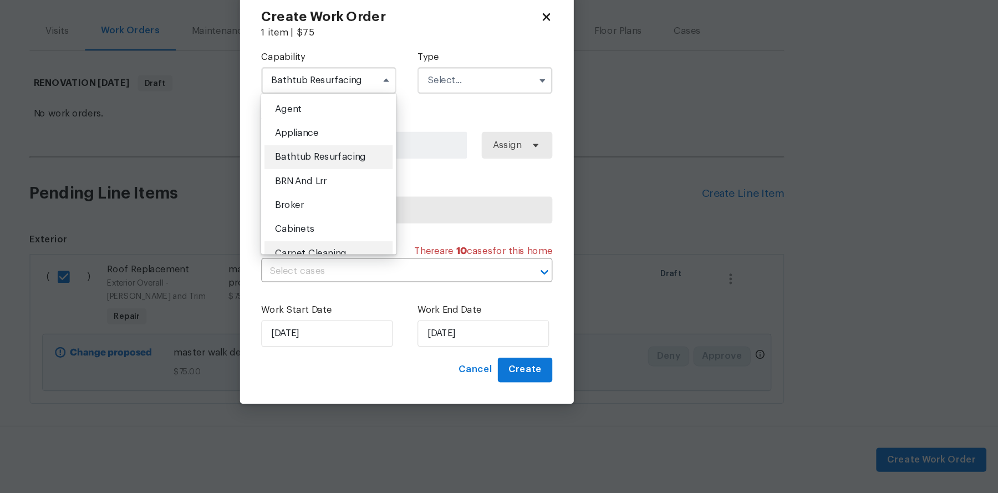
click at [426, 290] on span "Carpet Cleaning" at bounding box center [419, 294] width 59 height 8
type input "Carpet Cleaning"
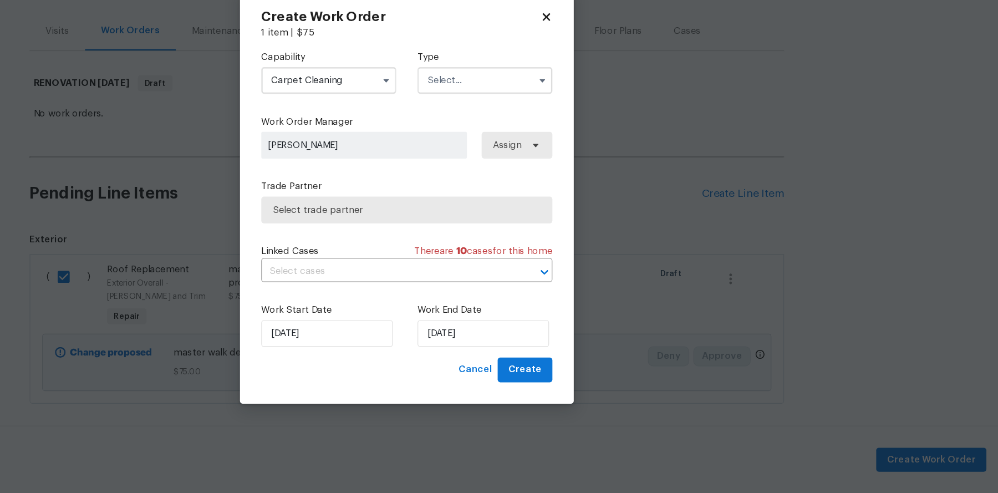
click at [467, 157] on input "Carpet Cleaning" at bounding box center [434, 150] width 112 height 22
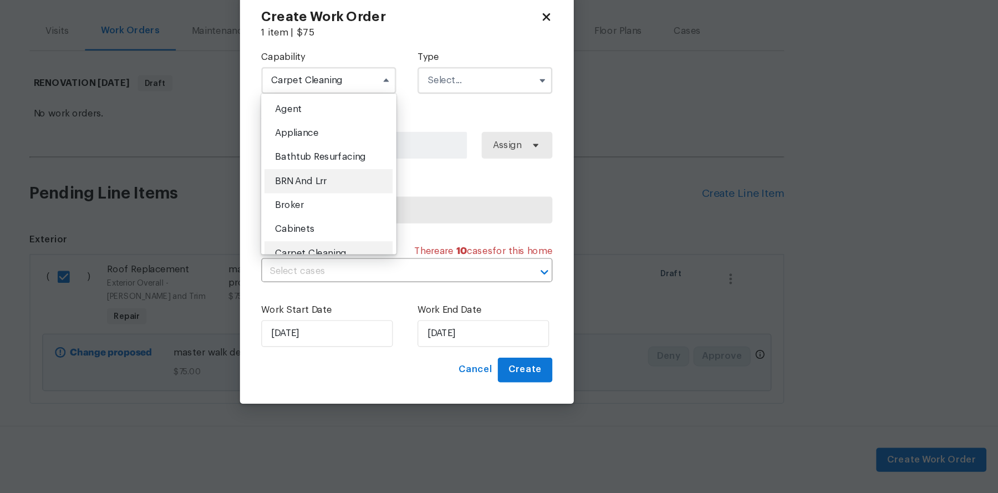
scroll to position [0, 0]
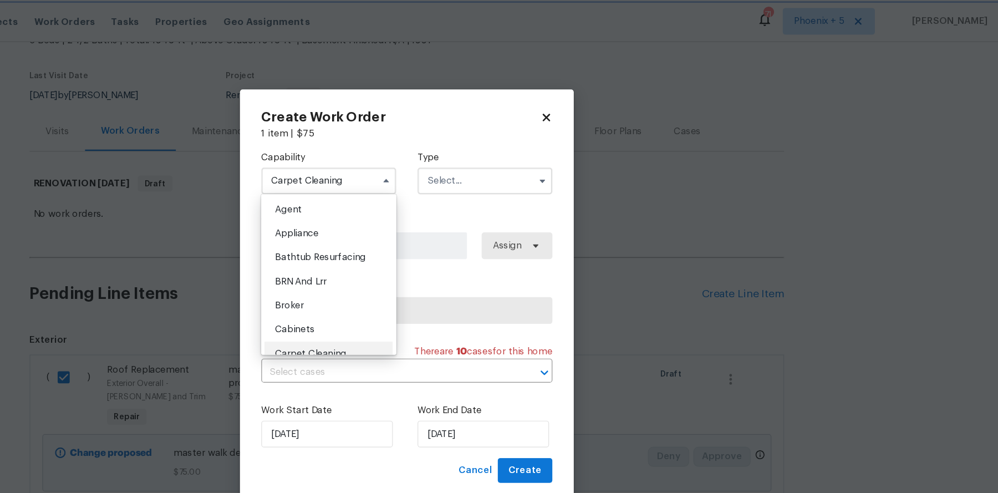
click at [612, 95] on icon at bounding box center [614, 98] width 6 height 6
checkbox input "false"
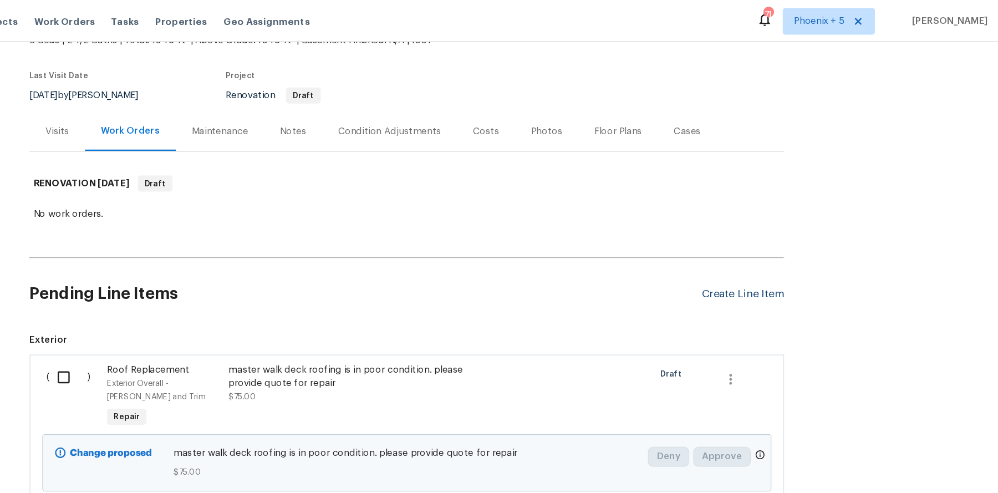
click at [756, 246] on div "Create Line Item" at bounding box center [778, 244] width 68 height 11
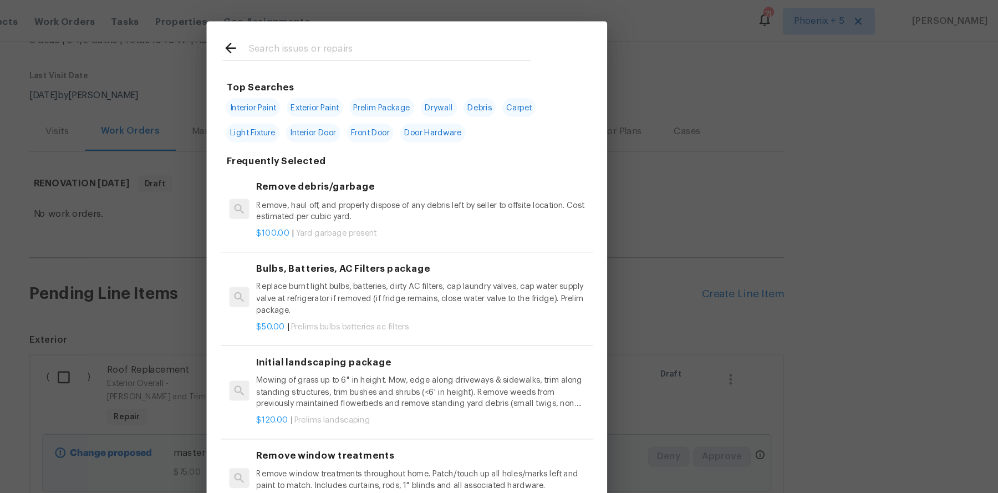
click at [371, 85] on span "Interior Paint" at bounding box center [371, 89] width 45 height 16
type input "Interior Paint"
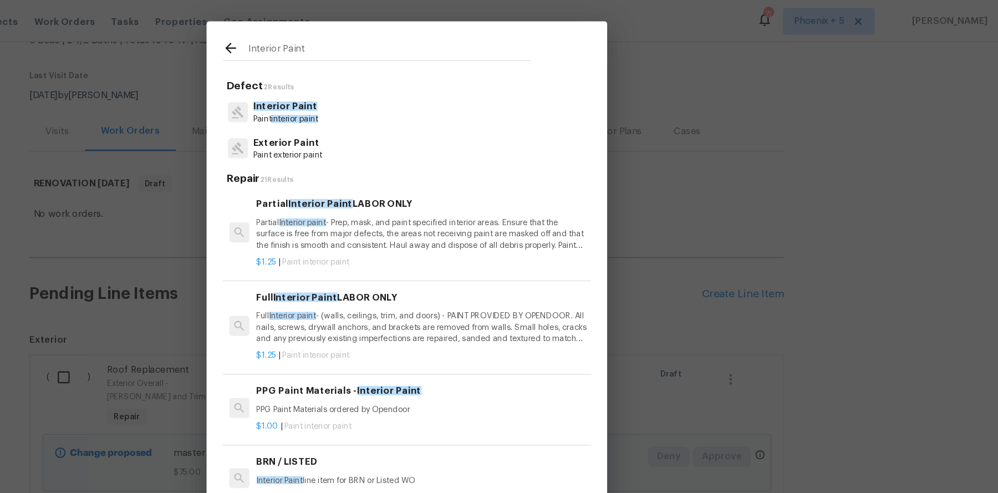
click at [352, 39] on icon at bounding box center [352, 39] width 13 height 13
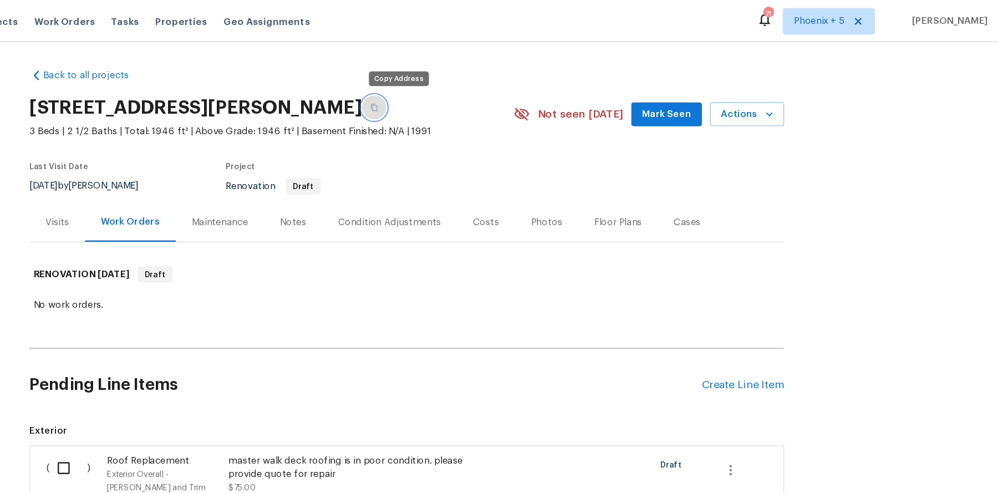
click at [475, 86] on icon "button" at bounding box center [471, 89] width 7 height 7
click at [215, 183] on div "Visits" at bounding box center [208, 184] width 19 height 11
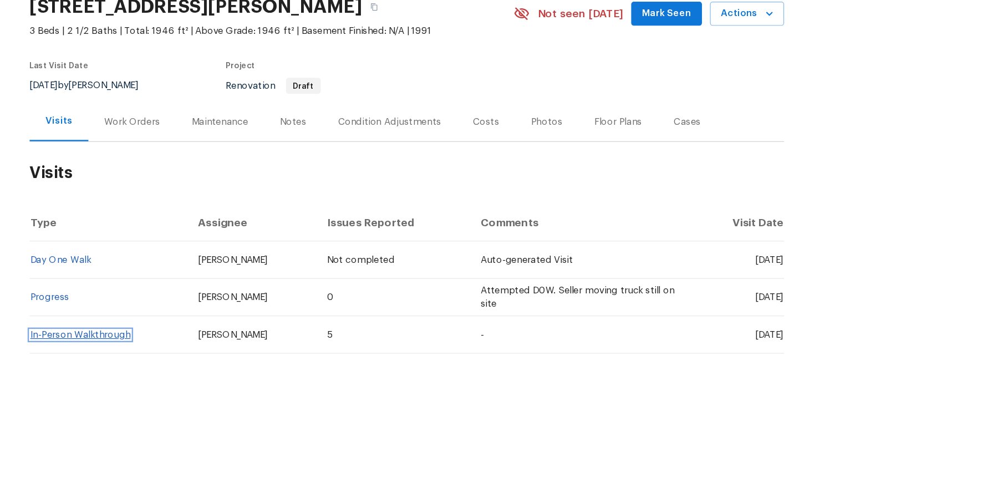
click at [216, 360] on link "In-Person Walkthrough" at bounding box center [227, 361] width 83 height 8
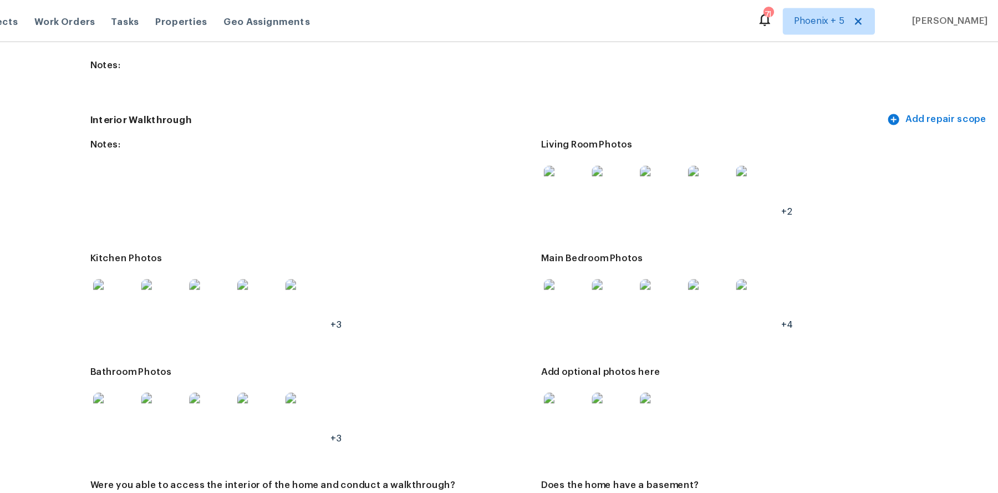
scroll to position [1422, 0]
click at [622, 231] on img at bounding box center [629, 248] width 35 height 35
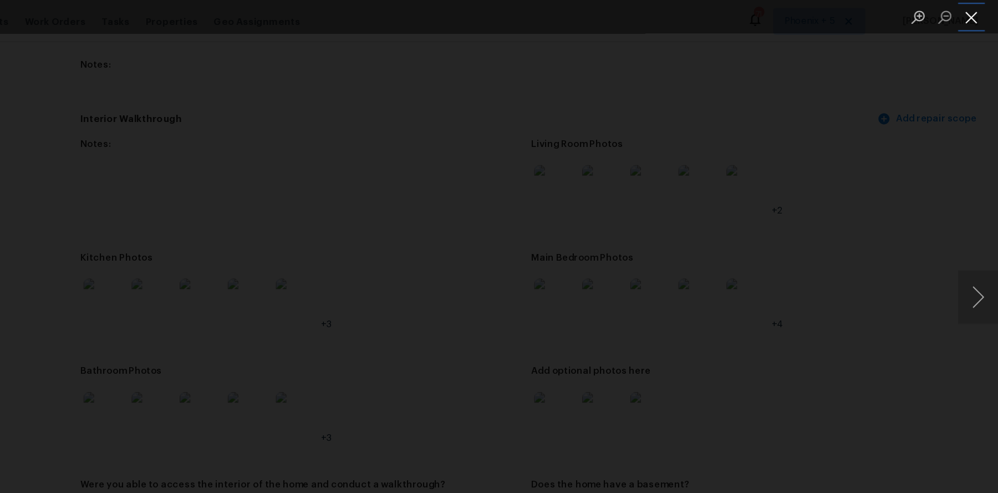
click at [977, 9] on button "Close lightbox" at bounding box center [975, 13] width 22 height 19
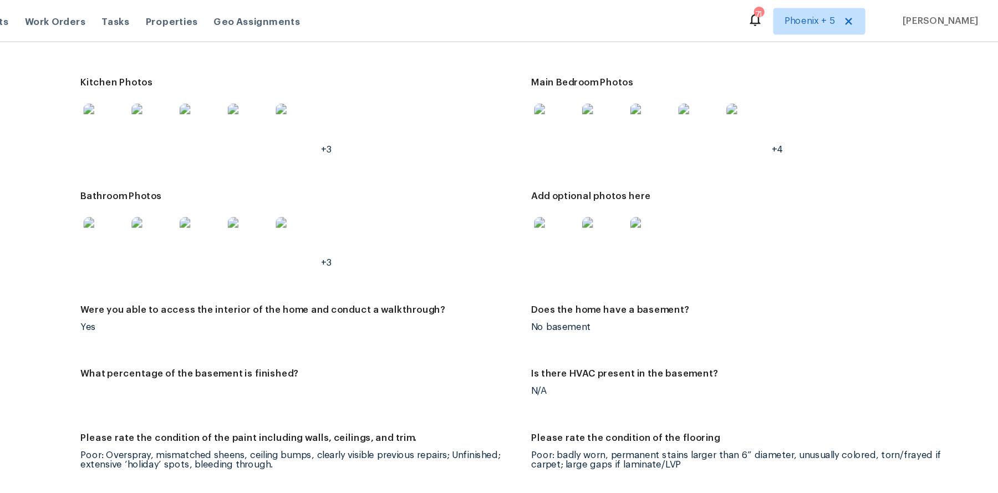
scroll to position [1567, 0]
click at [269, 183] on img at bounding box center [255, 198] width 35 height 35
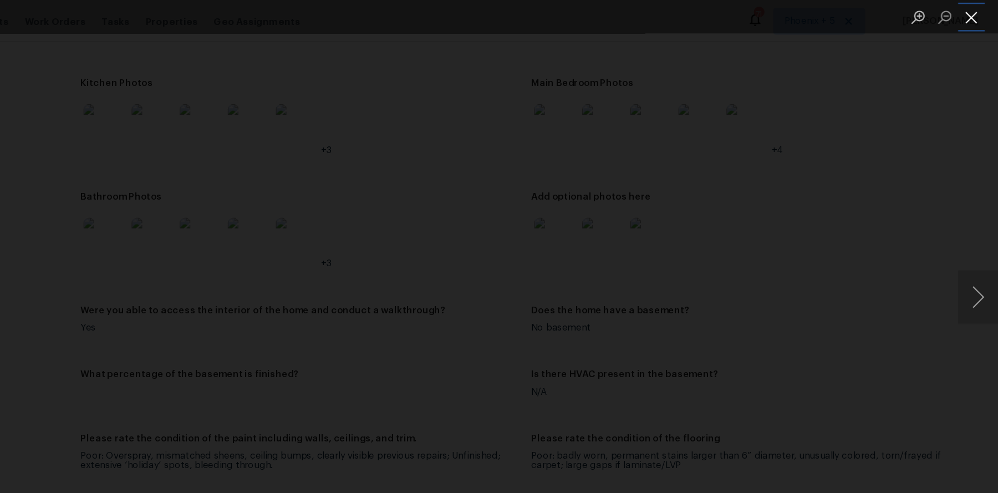
click at [979, 16] on button "Close lightbox" at bounding box center [975, 13] width 22 height 19
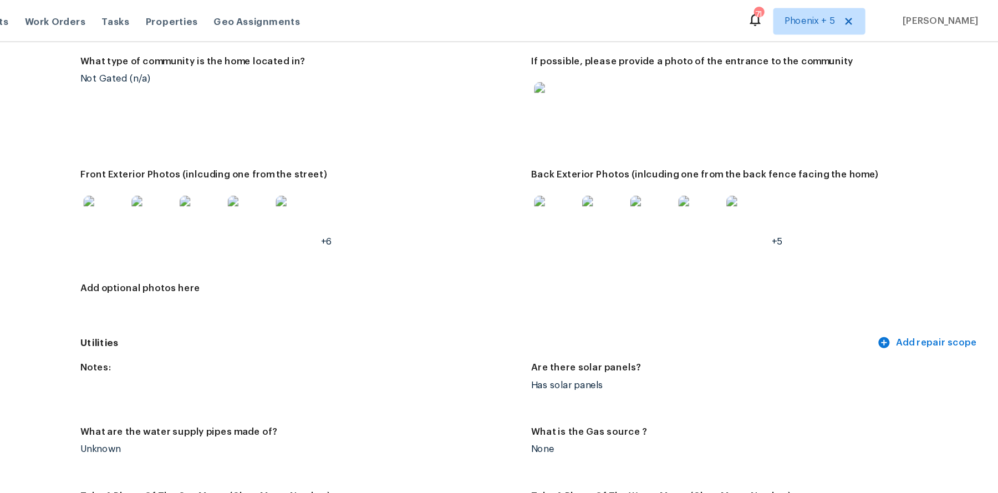
scroll to position [463, 0]
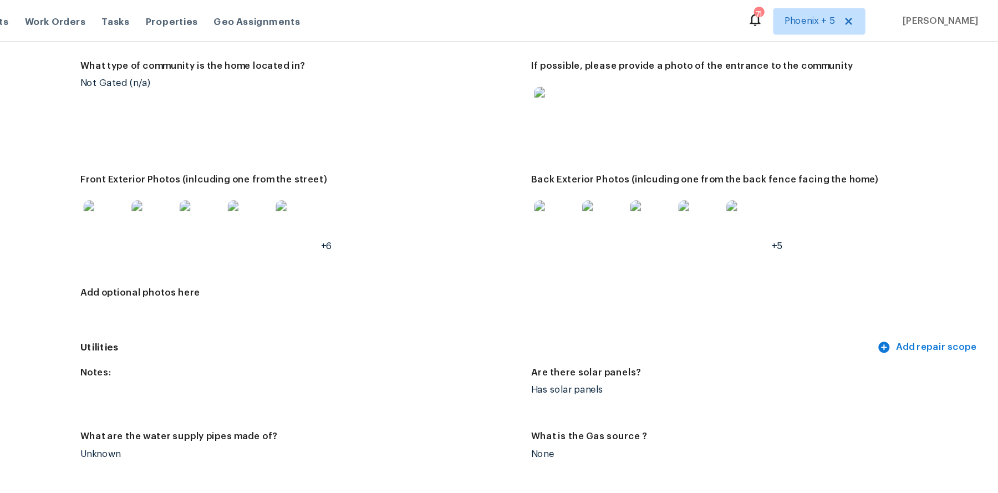
click at [262, 177] on img at bounding box center [255, 183] width 35 height 35
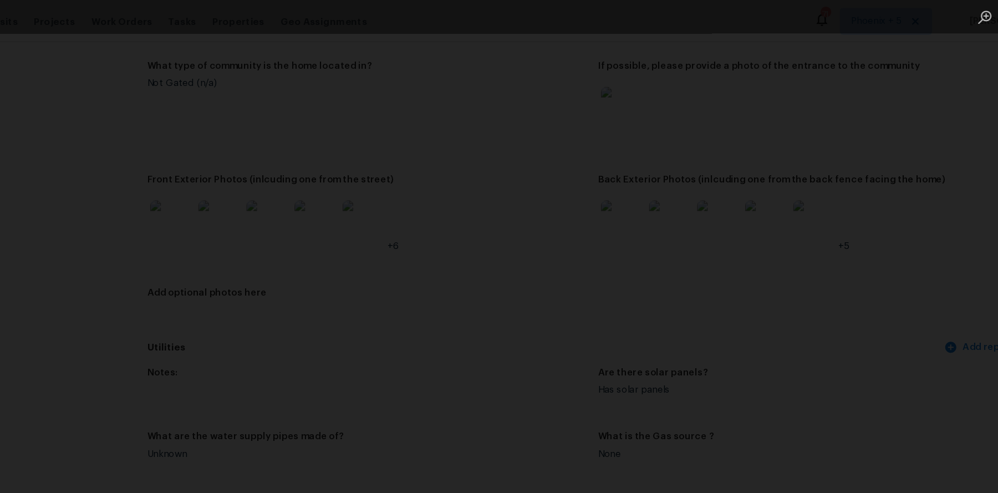
click at [139, 105] on div "Lightbox" at bounding box center [499, 246] width 998 height 493
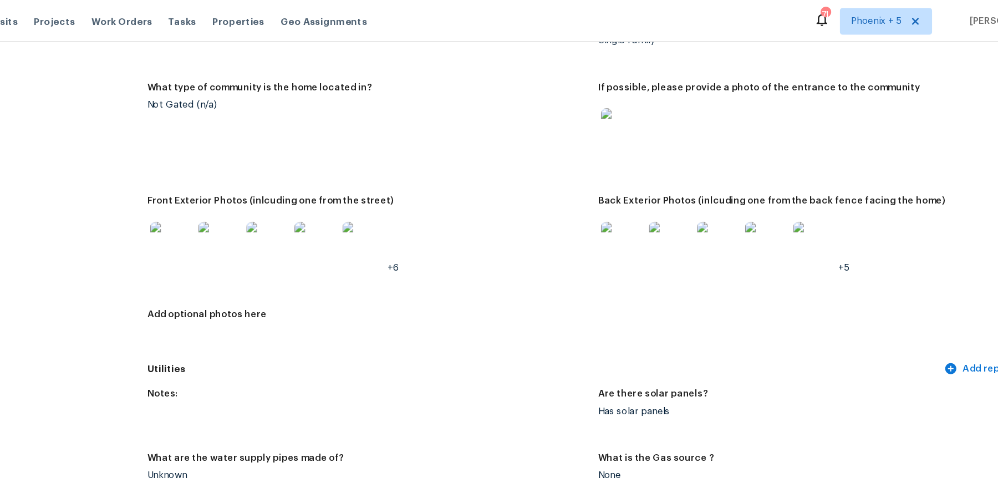
scroll to position [441, 0]
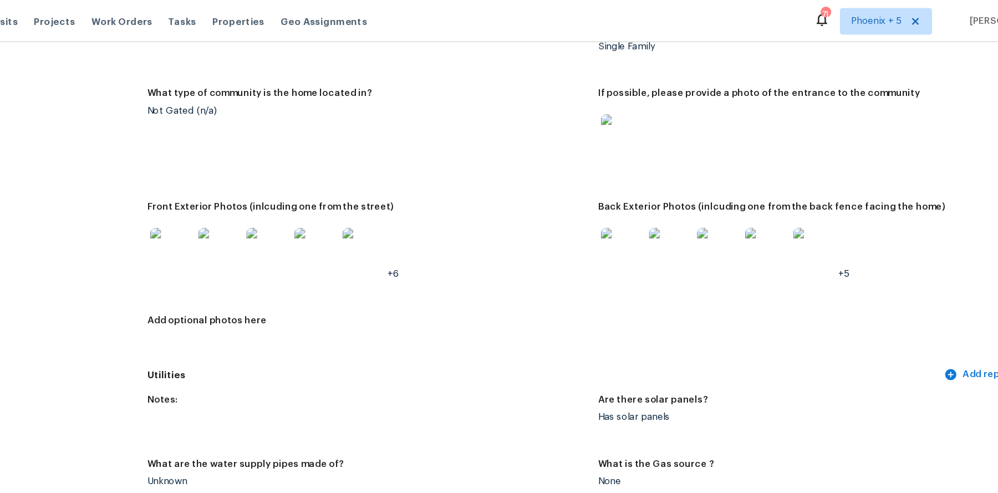
click at [632, 193] on img at bounding box center [629, 206] width 35 height 35
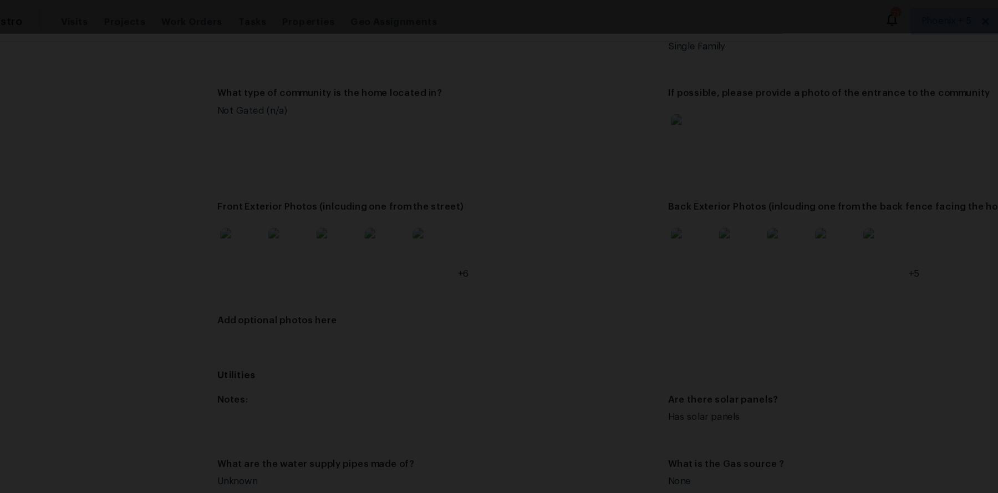
click at [84, 174] on div "Lightbox" at bounding box center [499, 246] width 998 height 493
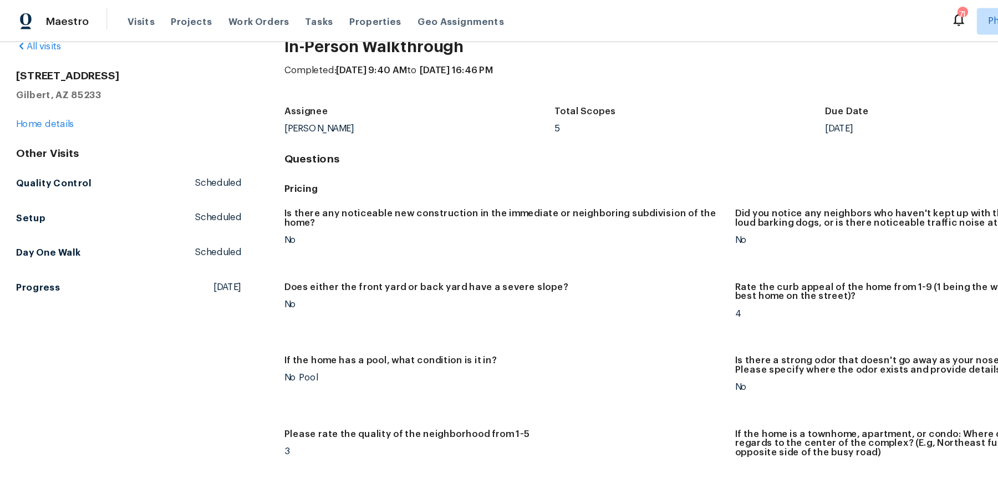
scroll to position [0, 0]
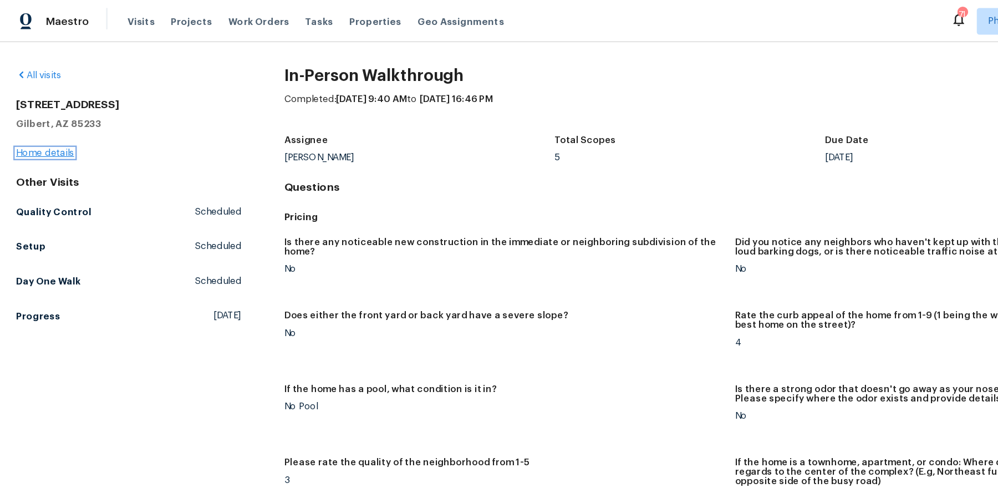
click at [50, 126] on link "Home details" at bounding box center [37, 127] width 48 height 8
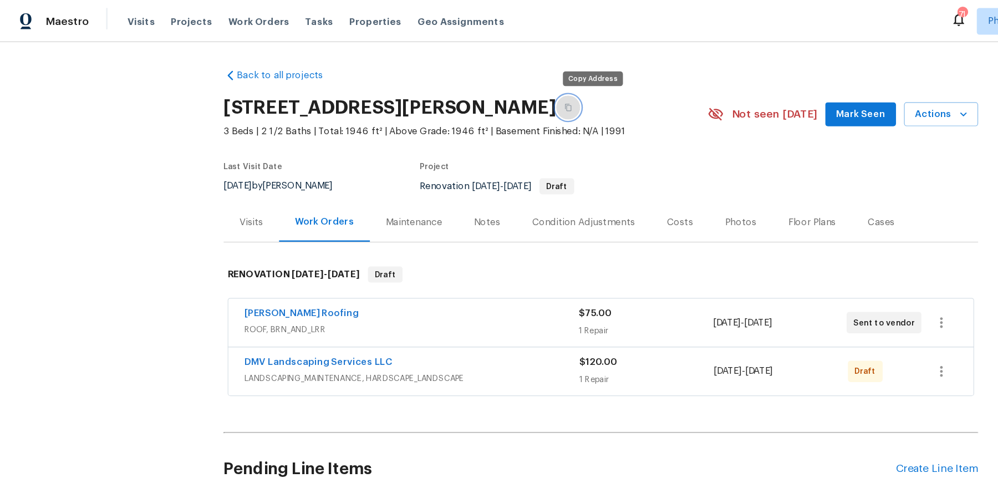
click at [475, 88] on icon "button" at bounding box center [471, 89] width 7 height 7
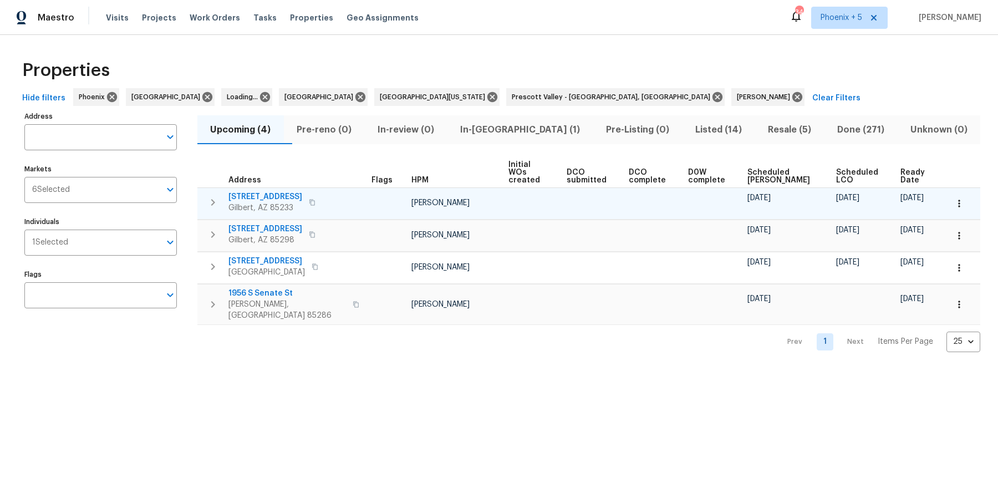
click at [278, 191] on span "413 S Lake Mirage Dr" at bounding box center [265, 196] width 74 height 11
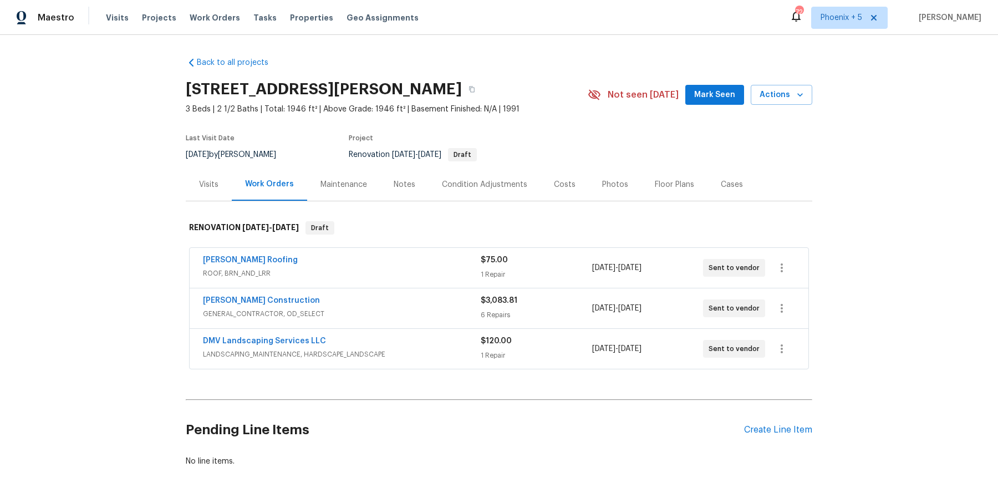
click at [207, 185] on div "Visits" at bounding box center [208, 184] width 19 height 11
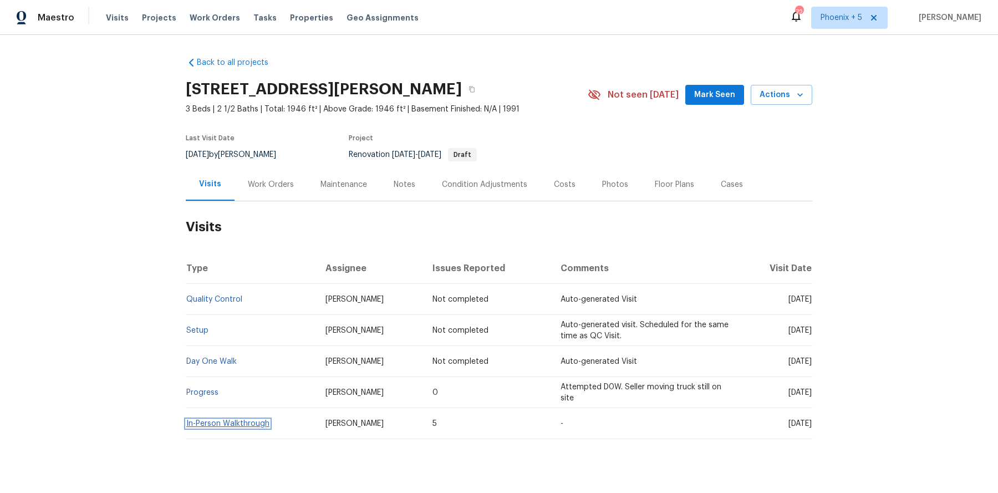
click at [219, 424] on link "In-Person Walkthrough" at bounding box center [227, 424] width 83 height 8
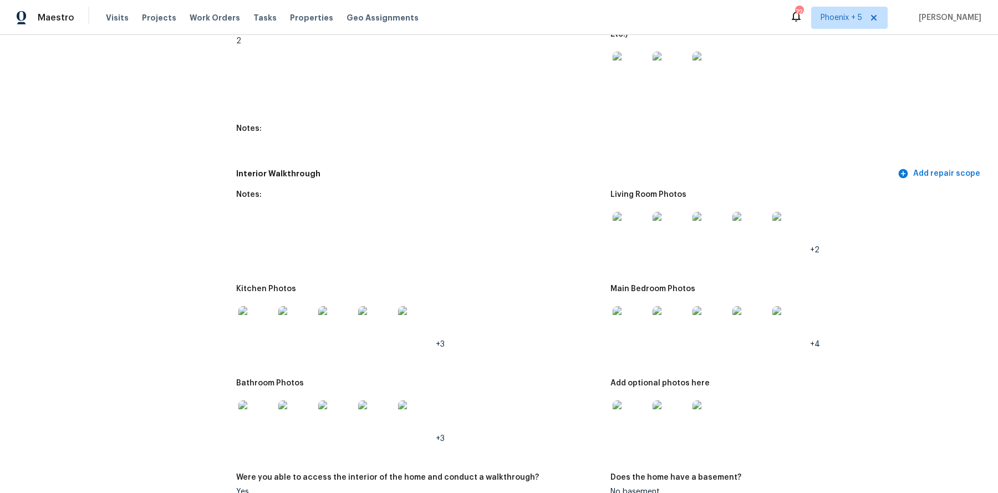
scroll to position [1348, 0]
click at [624, 211] on img at bounding box center [629, 228] width 35 height 35
